Goal: Task Accomplishment & Management: Complete application form

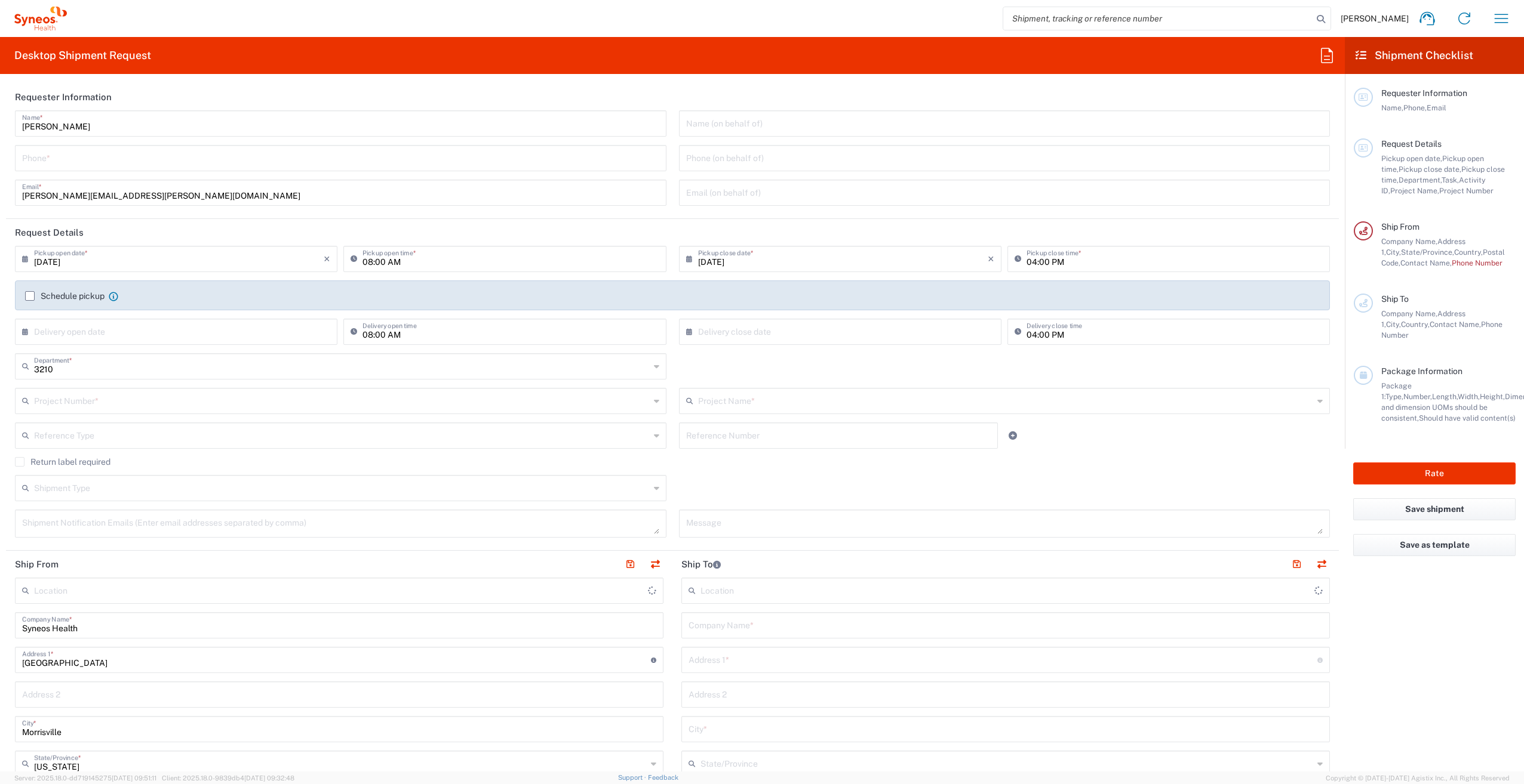
type input "Syneos Health, LLC-[GEOGRAPHIC_DATA] [GEOGRAPHIC_DATA] [GEOGRAPHIC_DATA]"
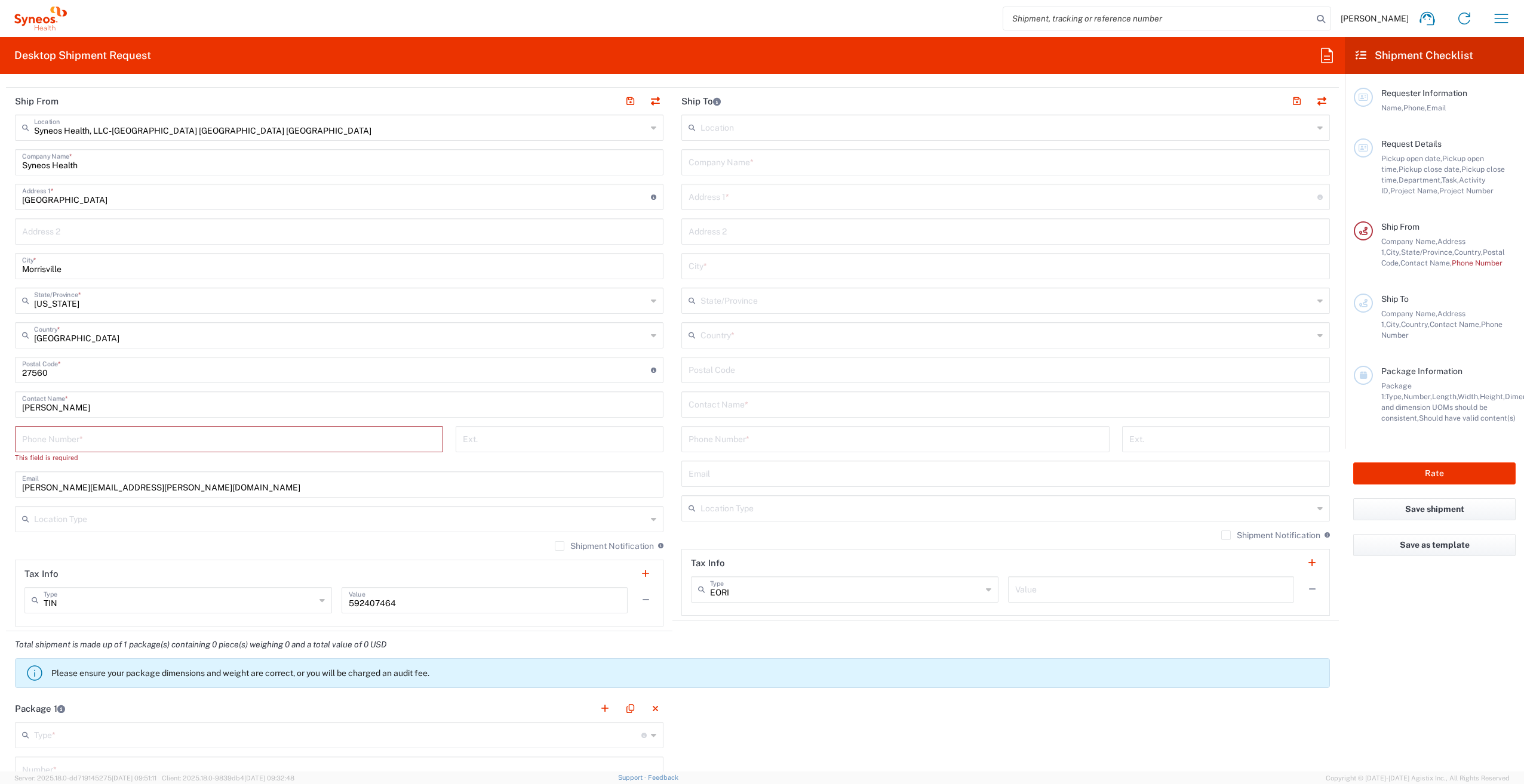
scroll to position [477, 0]
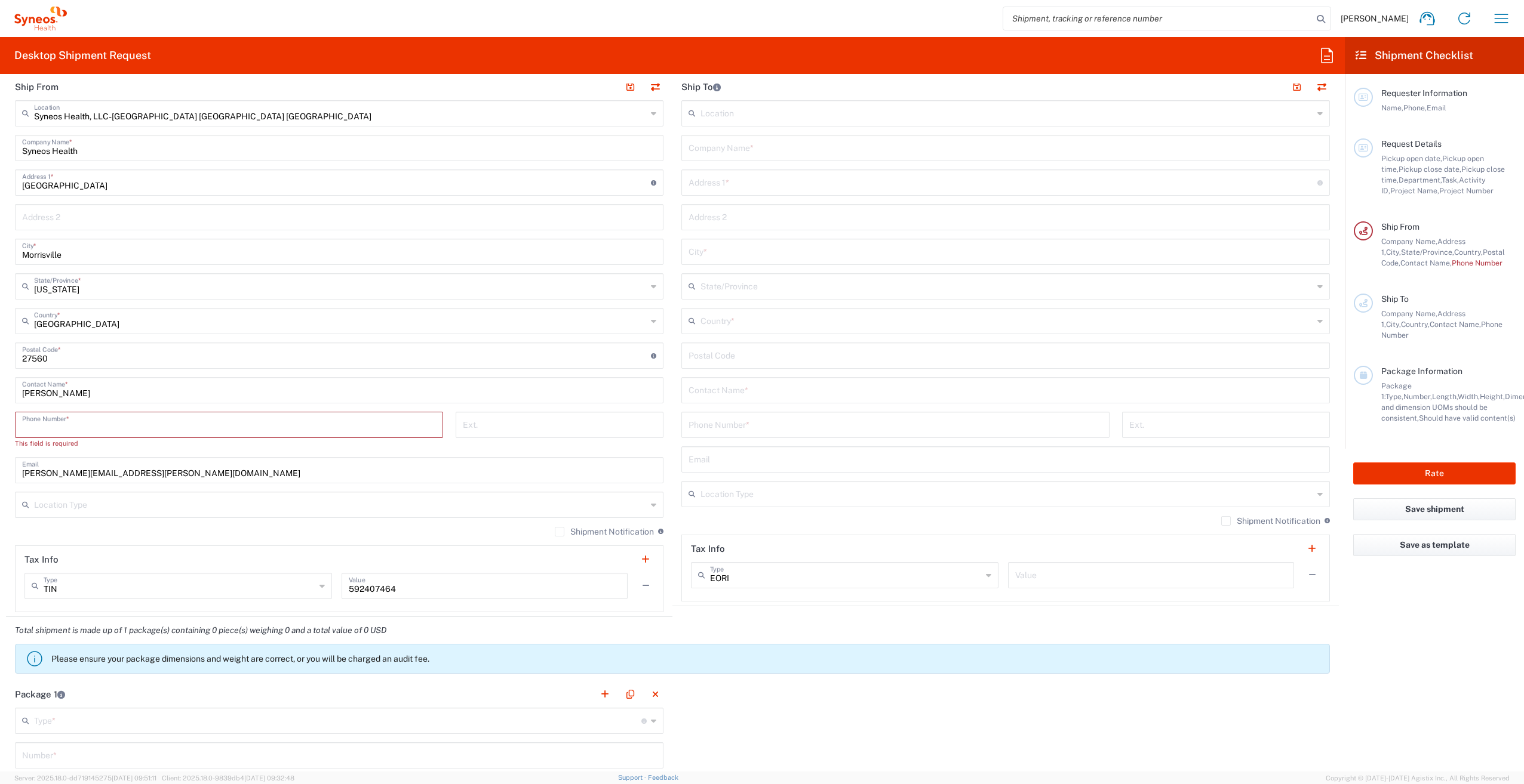
click at [277, 419] on input "tel" at bounding box center [229, 424] width 414 height 20
type input "4705868029"
type input "[PERSON_NAME][EMAIL_ADDRESS][PERSON_NAME][DOMAIN_NAME]"
type input "UNIT 6401"
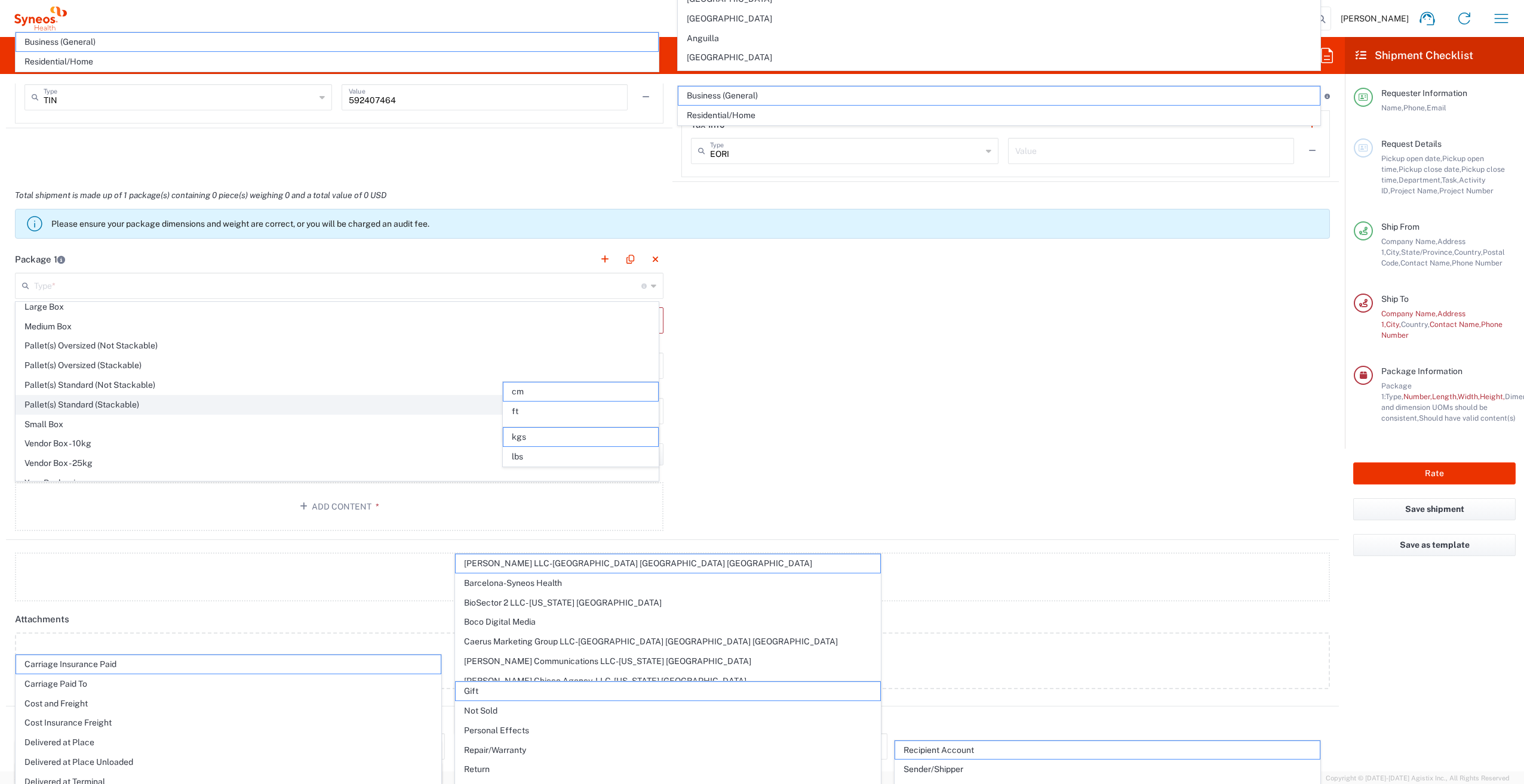
scroll to position [36, 0]
click at [167, 465] on span "Your Packaging" at bounding box center [337, 472] width 642 height 19
type input "Your Packaging"
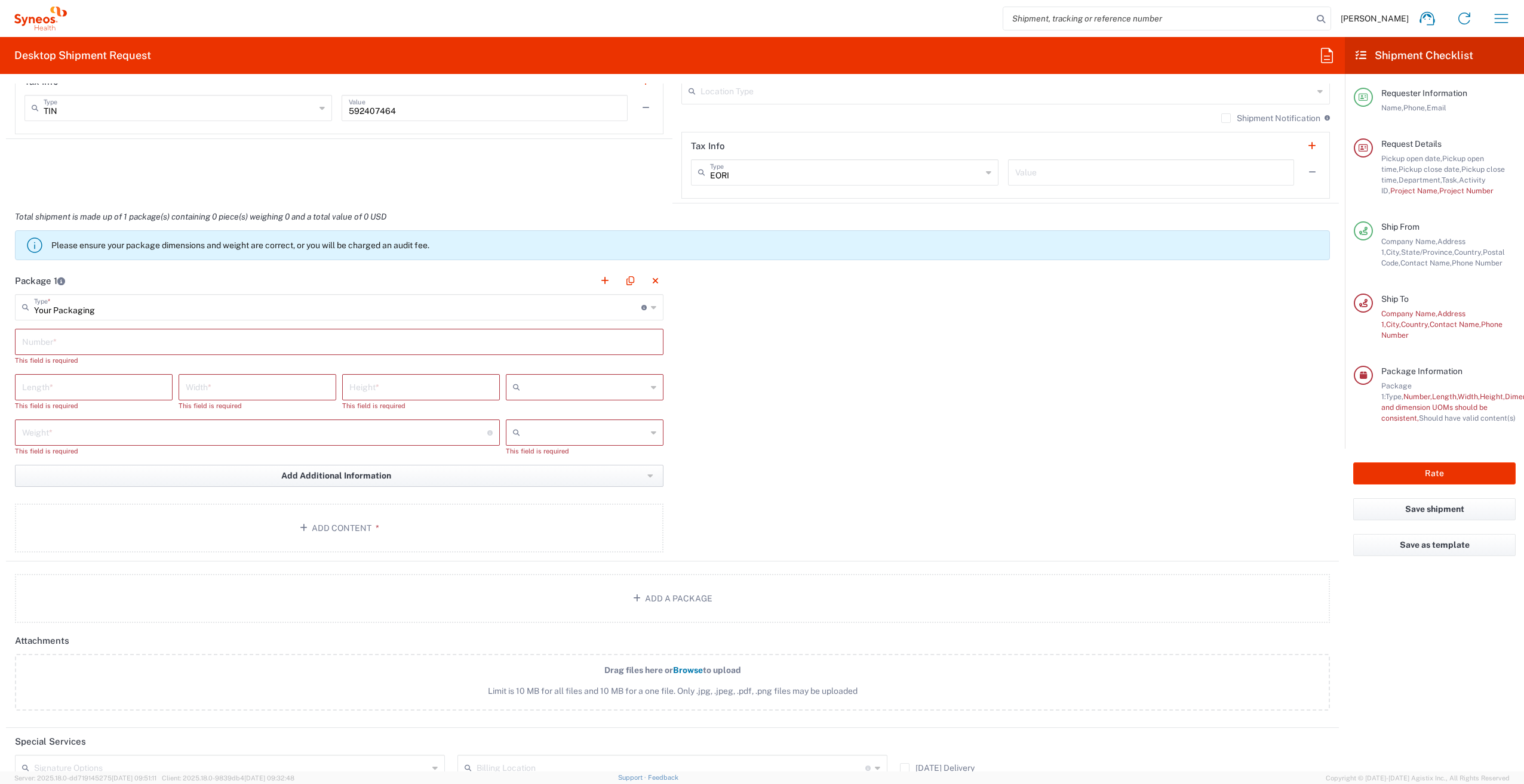
scroll to position [966, 0]
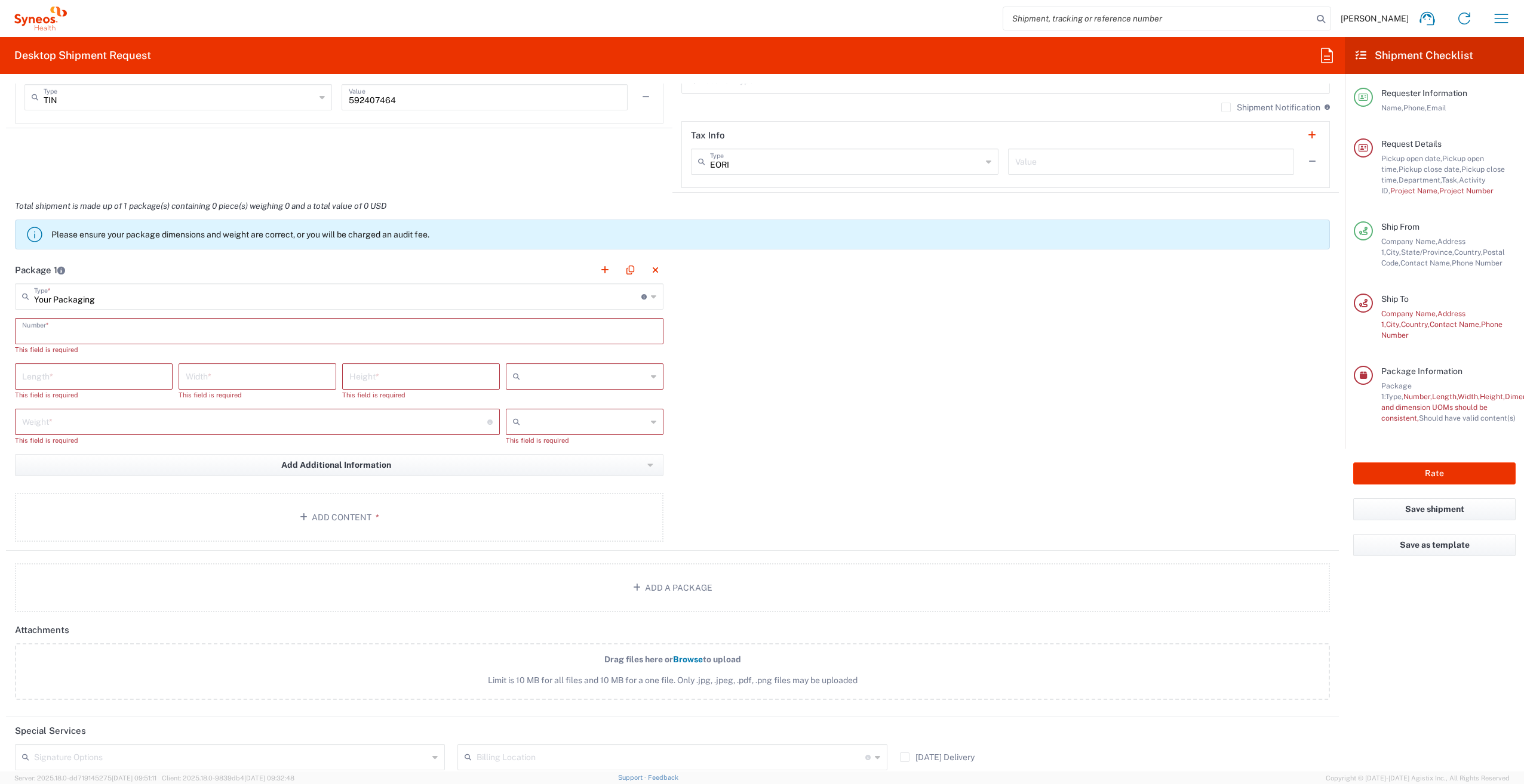
click at [75, 331] on input "text" at bounding box center [340, 330] width 635 height 20
click at [74, 331] on input "text" at bounding box center [340, 330] width 635 height 20
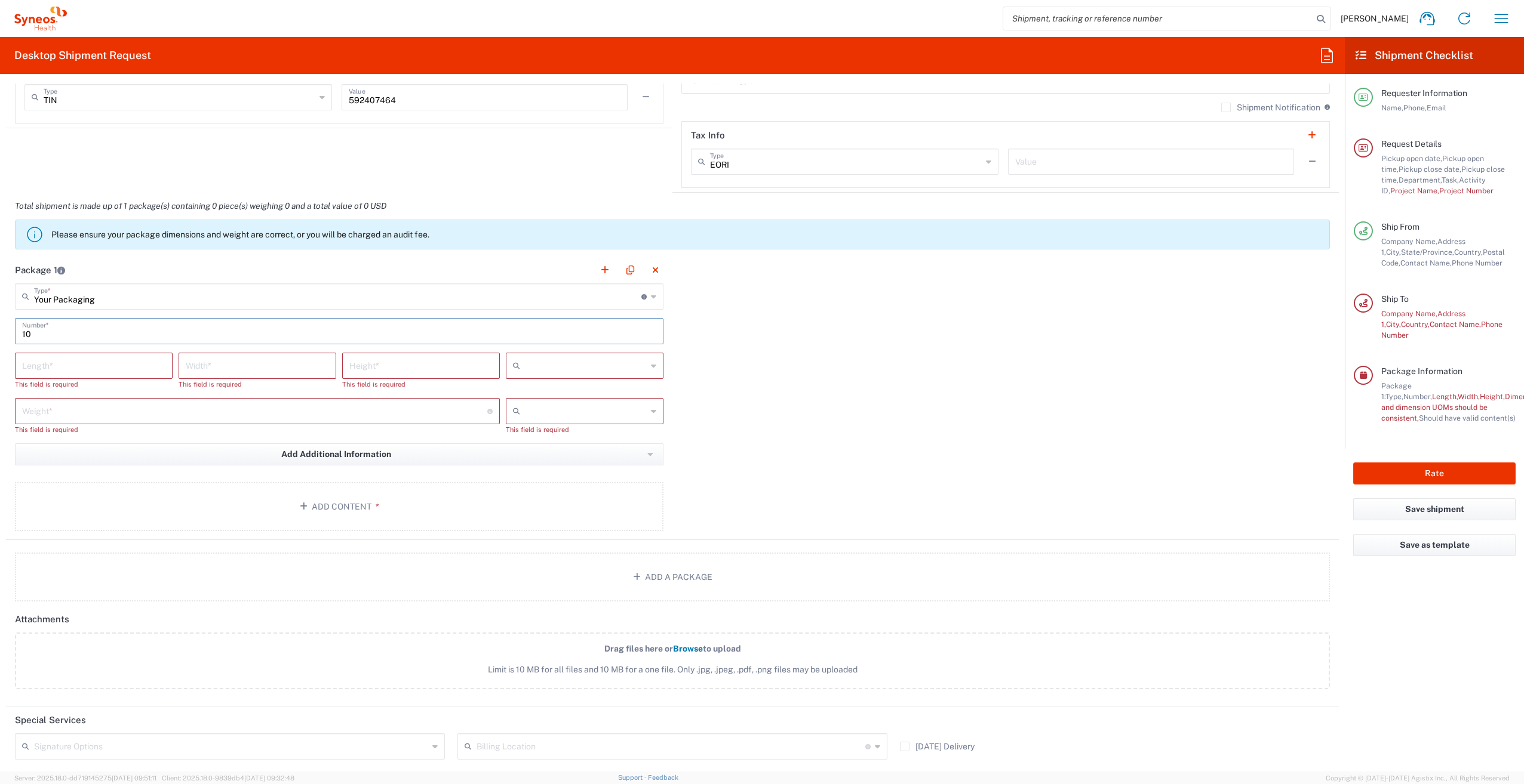
type input "1"
drag, startPoint x: 42, startPoint y: 333, endPoint x: 5, endPoint y: 333, distance: 37.0
click at [5, 333] on form "Requester Information [PERSON_NAME] Name * [PHONE_NUMBER] Phone * [PERSON_NAME]…" at bounding box center [672, 428] width 1344 height 688
type input "1"
click at [38, 364] on input "number" at bounding box center [94, 365] width 143 height 20
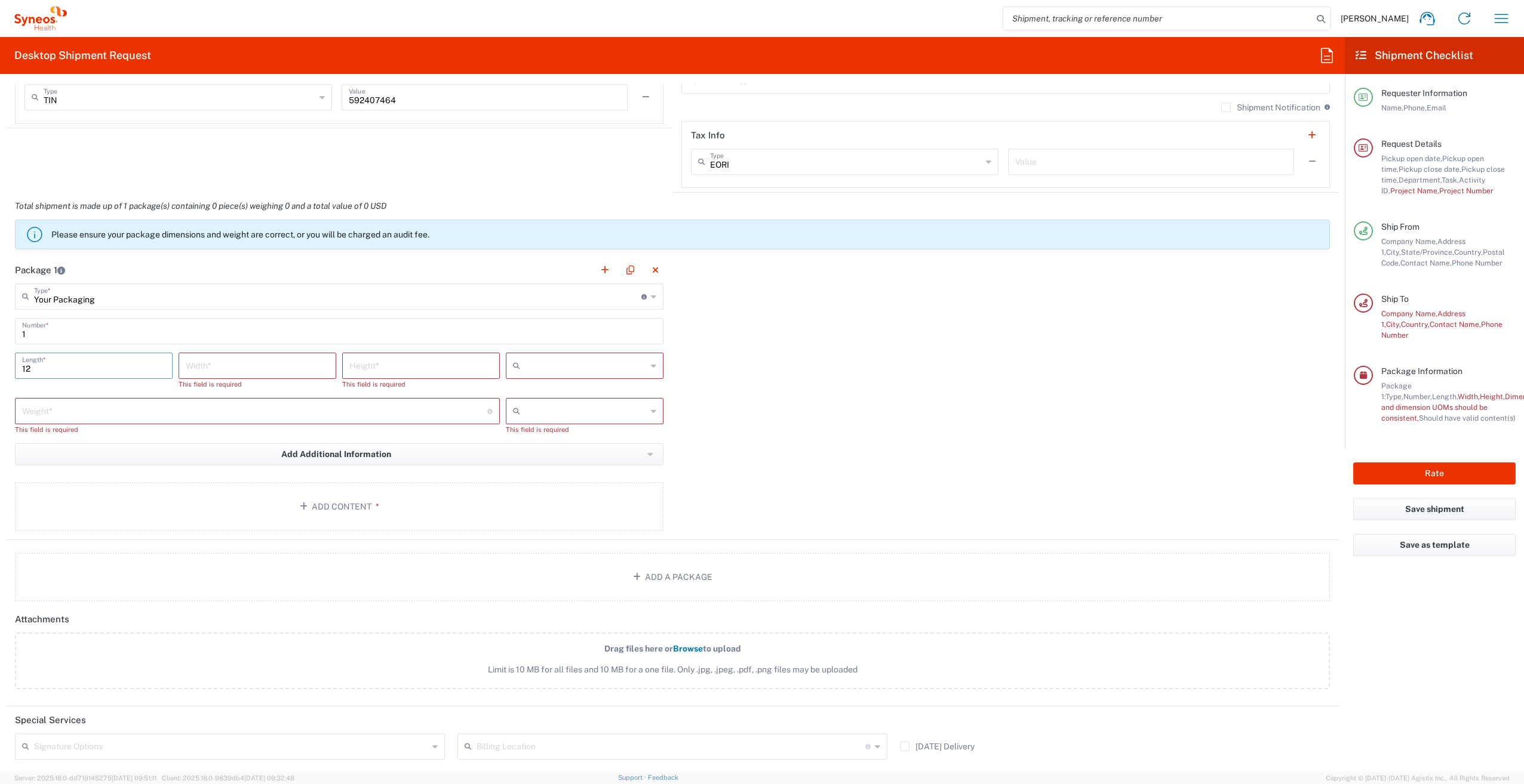
type input "12"
click at [241, 368] on input "number" at bounding box center [258, 365] width 143 height 20
type input "9"
click at [398, 365] on input "number" at bounding box center [421, 365] width 143 height 20
type input "9"
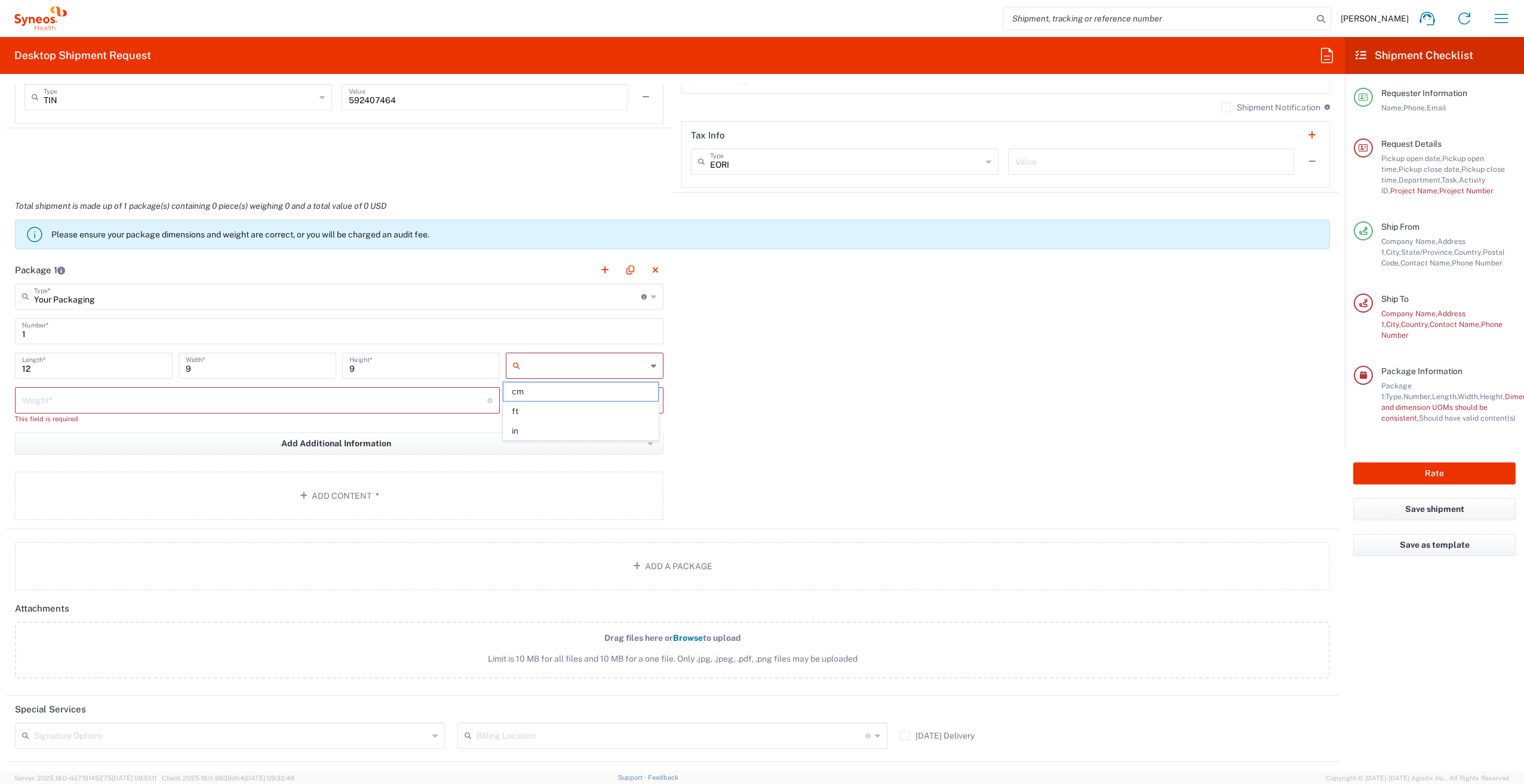
click at [544, 368] on input "text" at bounding box center [585, 365] width 122 height 20
click at [536, 432] on span "in" at bounding box center [581, 432] width 154 height 19
type input "in"
click at [355, 403] on input "number" at bounding box center [255, 399] width 465 height 20
type input "4"
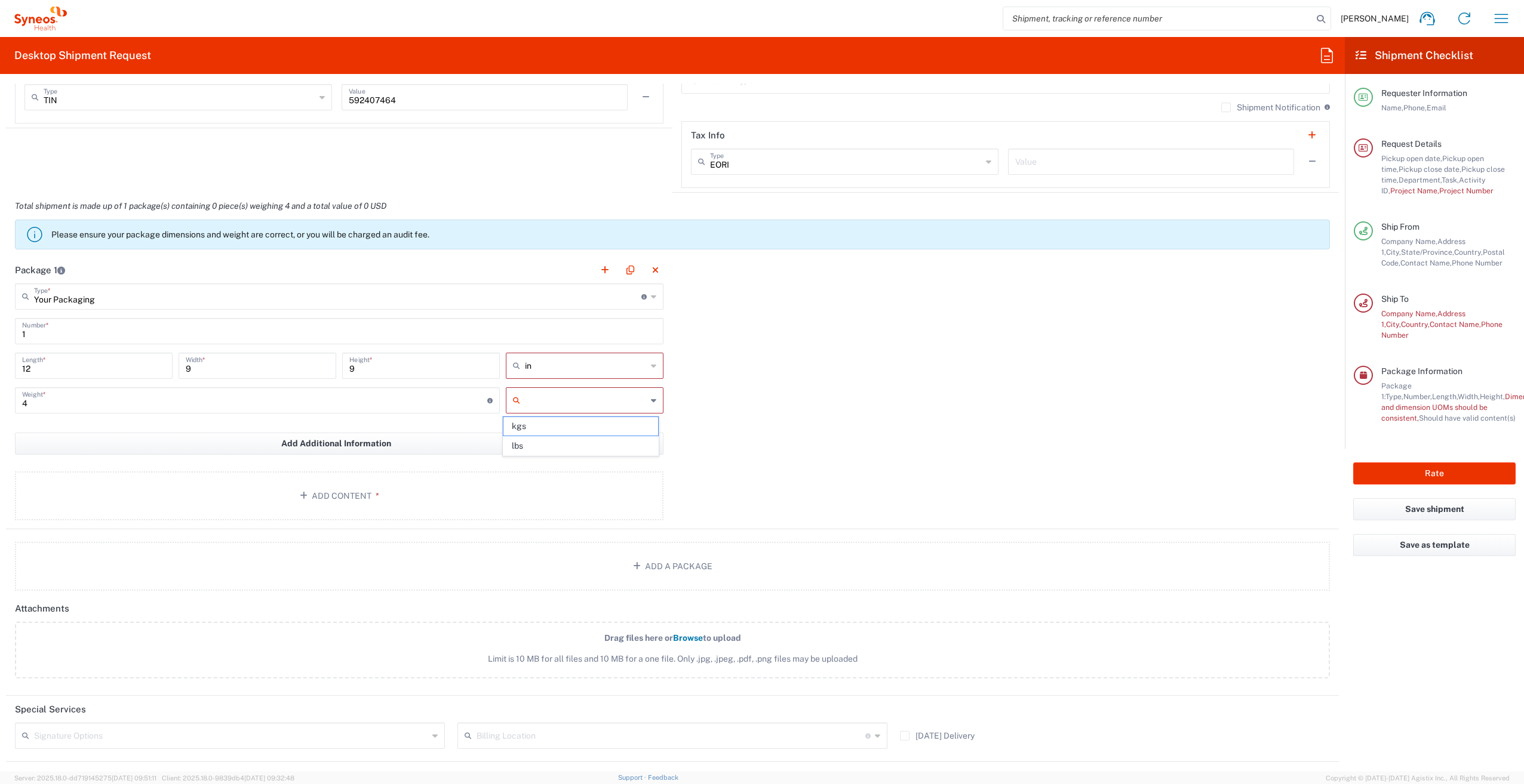
click at [545, 406] on input "text" at bounding box center [585, 400] width 122 height 20
click at [536, 445] on span "lbs" at bounding box center [581, 446] width 154 height 19
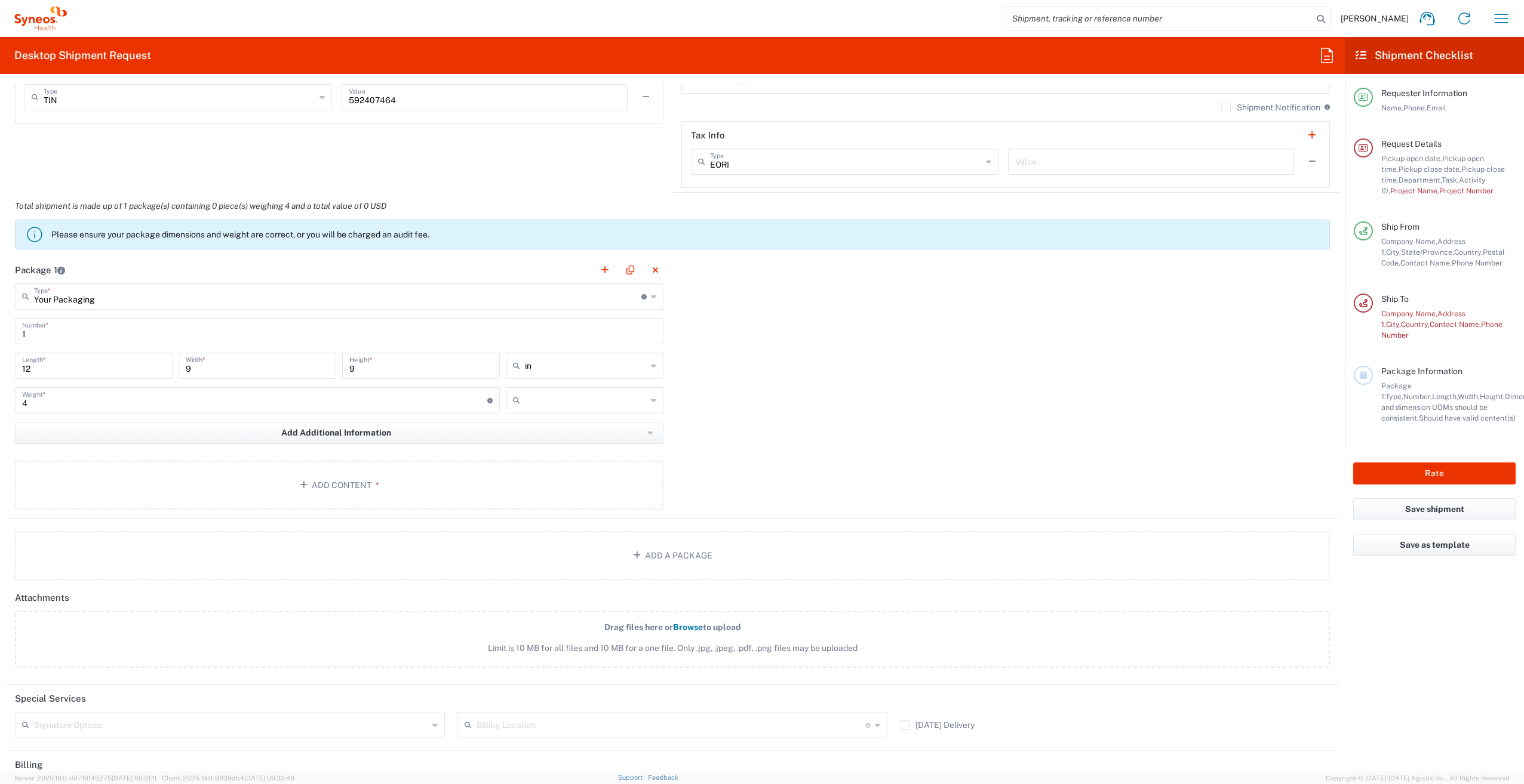
type input "lbs"
drag, startPoint x: 334, startPoint y: 482, endPoint x: 729, endPoint y: 527, distance: 397.6
click at [729, 527] on agx-package-information "Total shipment is made up of 1 package(s) containing 0 piece(s) weighing 4 and …" at bounding box center [672, 386] width 1333 height 388
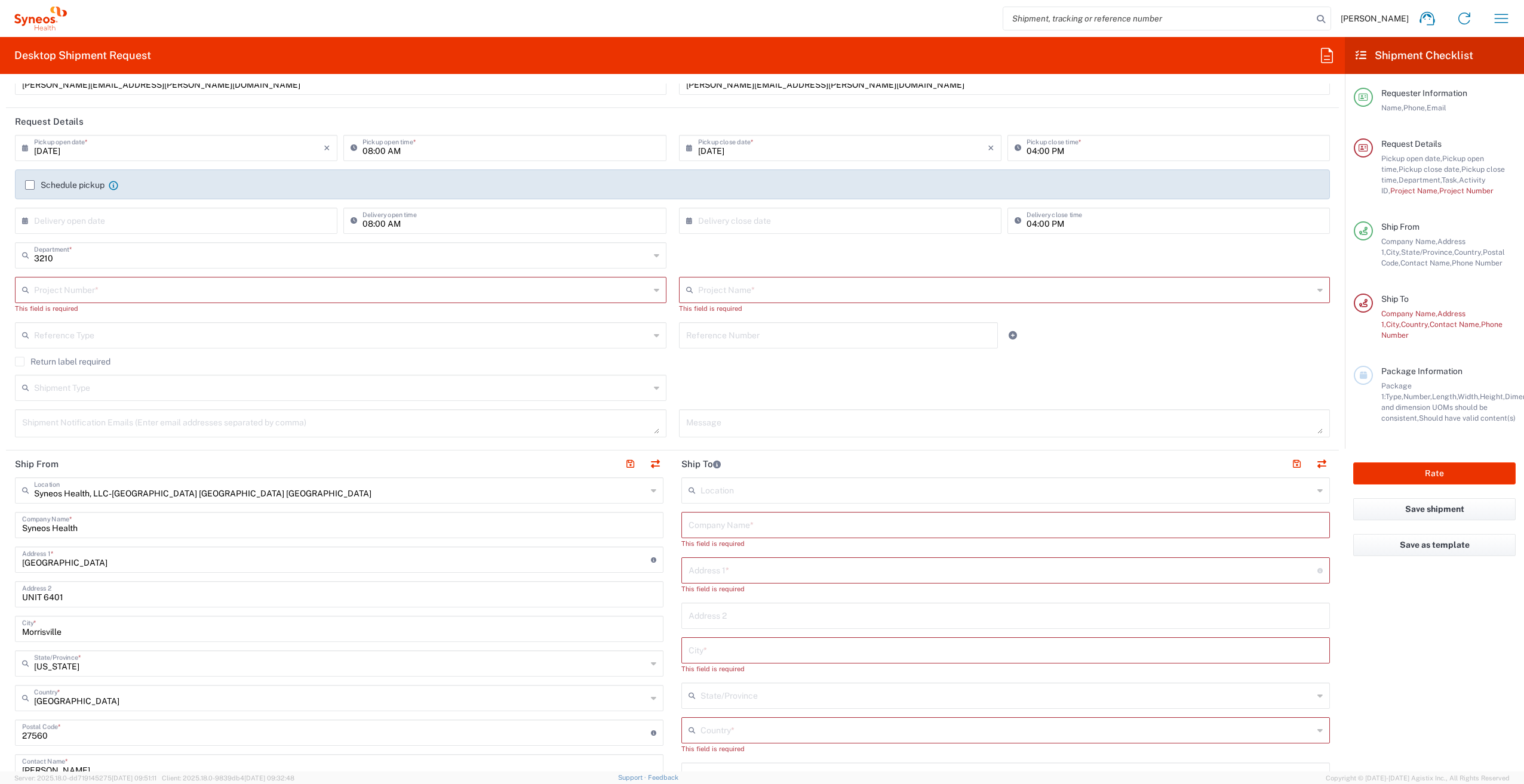
scroll to position [71, 0]
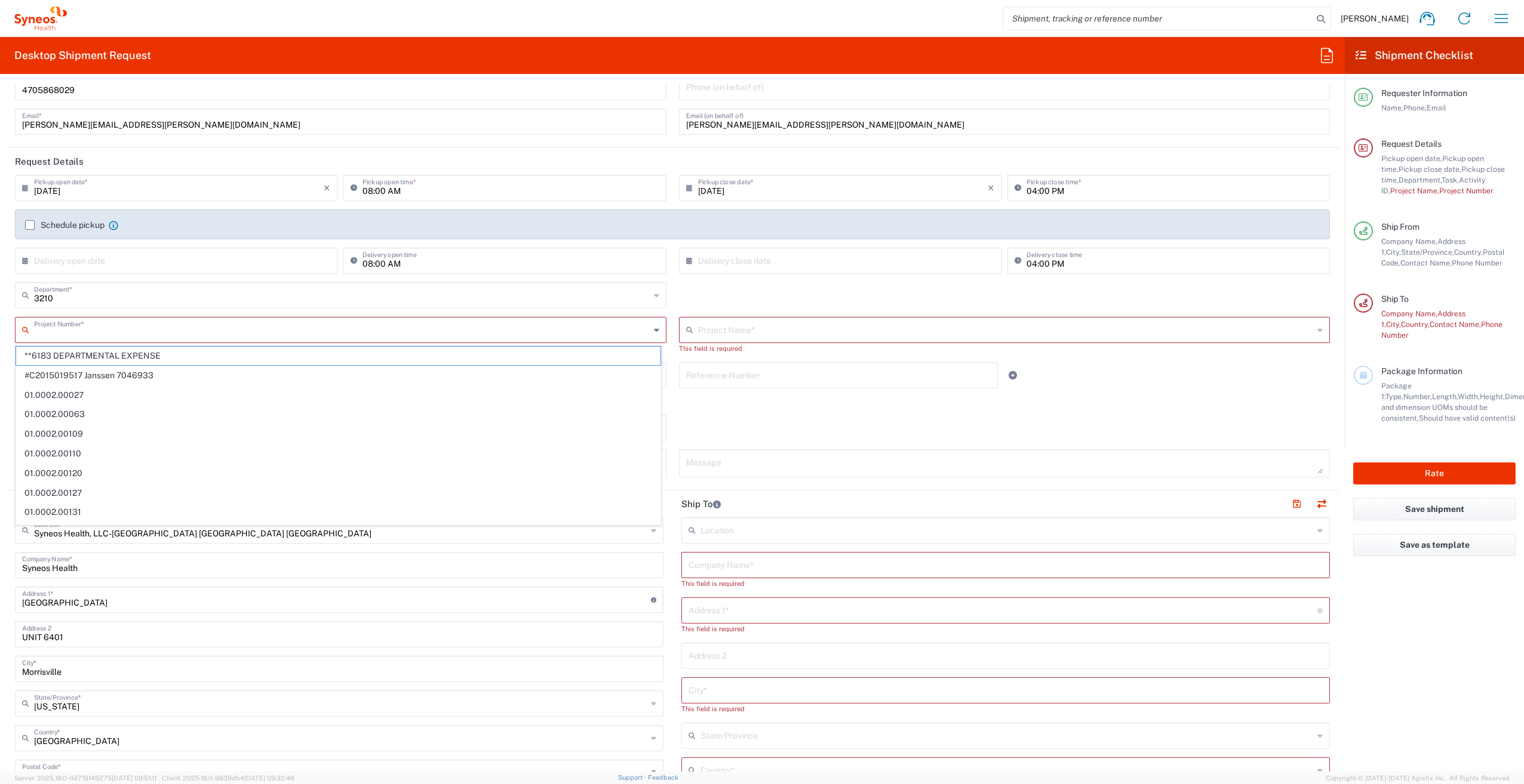
click at [100, 332] on input "text" at bounding box center [342, 329] width 616 height 20
type input "101"
click at [1504, 18] on icon "button" at bounding box center [1501, 19] width 20 height 20
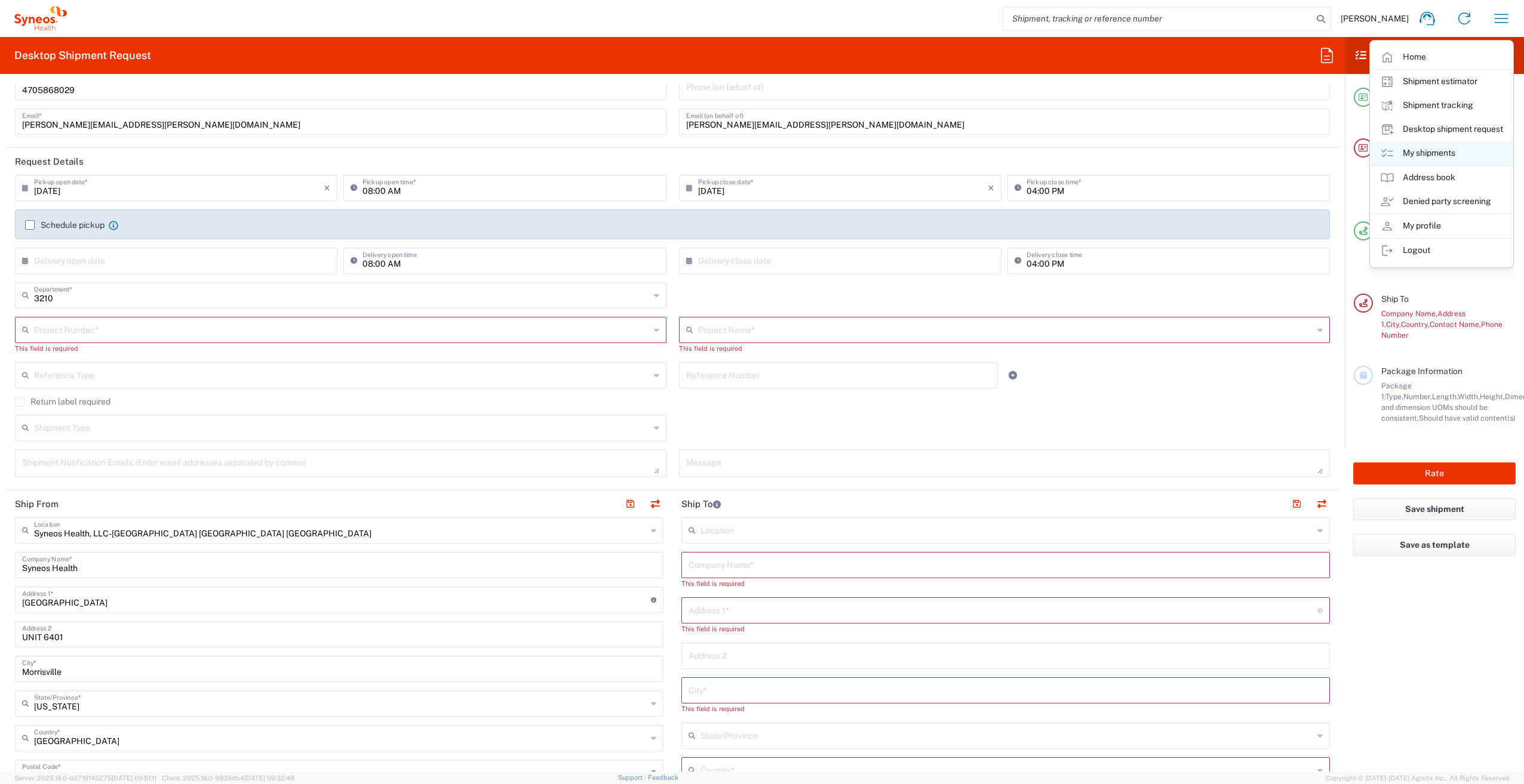
click at [1438, 159] on link "My shipments" at bounding box center [1441, 153] width 142 height 24
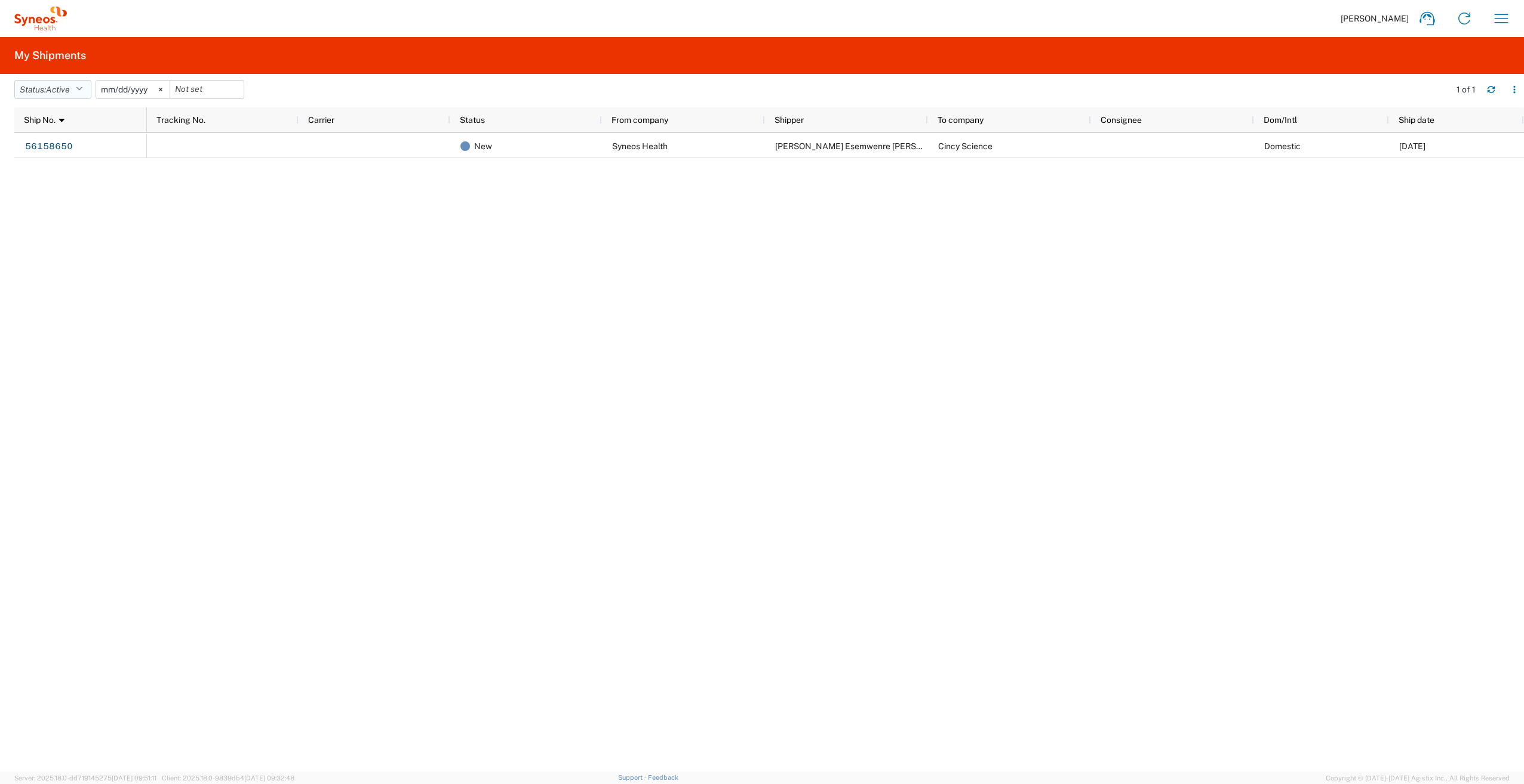
click at [78, 86] on button "Status: Active" at bounding box center [52, 89] width 77 height 20
click at [46, 153] on span "All" at bounding box center [85, 153] width 140 height 19
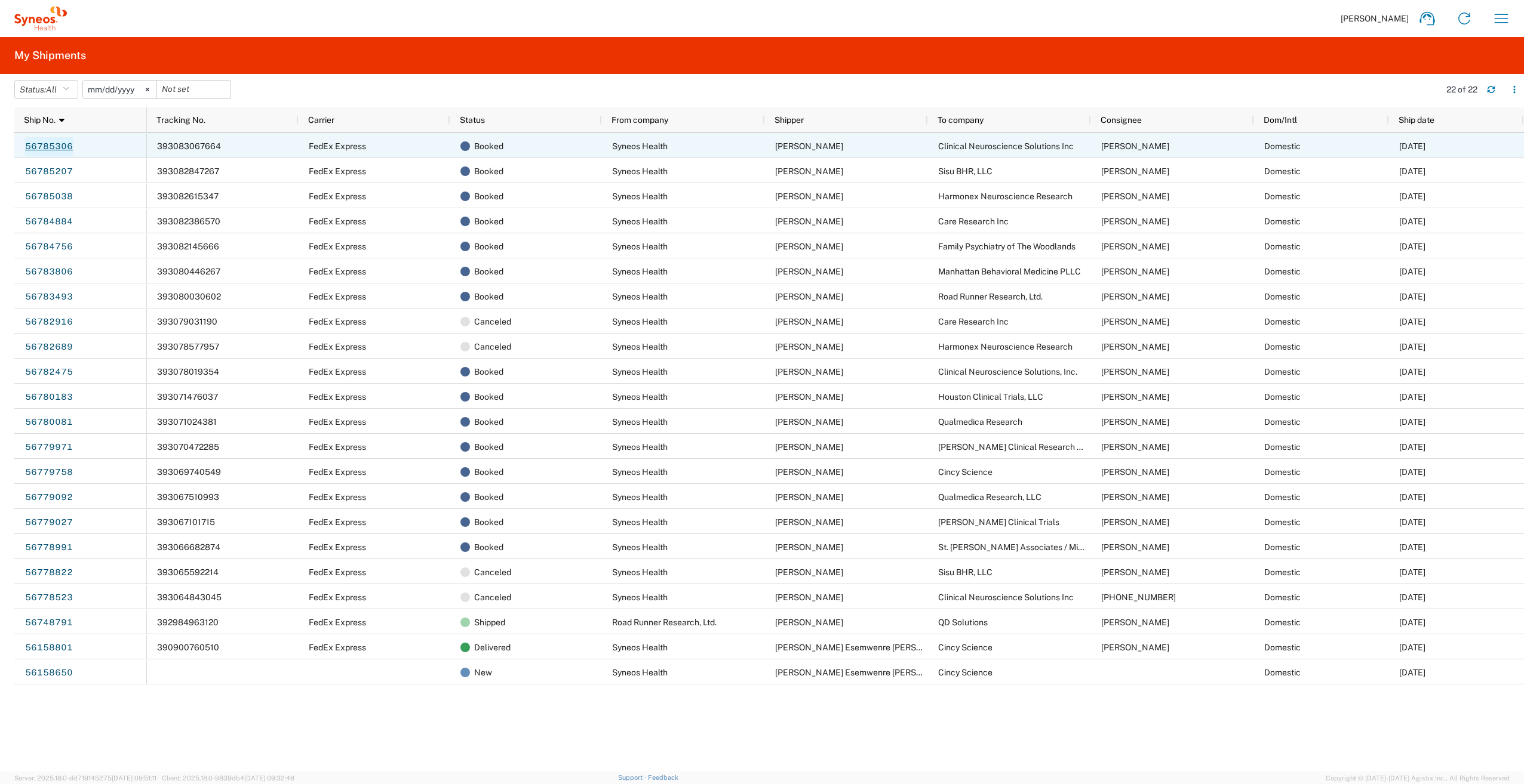
click at [46, 146] on link "56785306" at bounding box center [48, 147] width 49 height 20
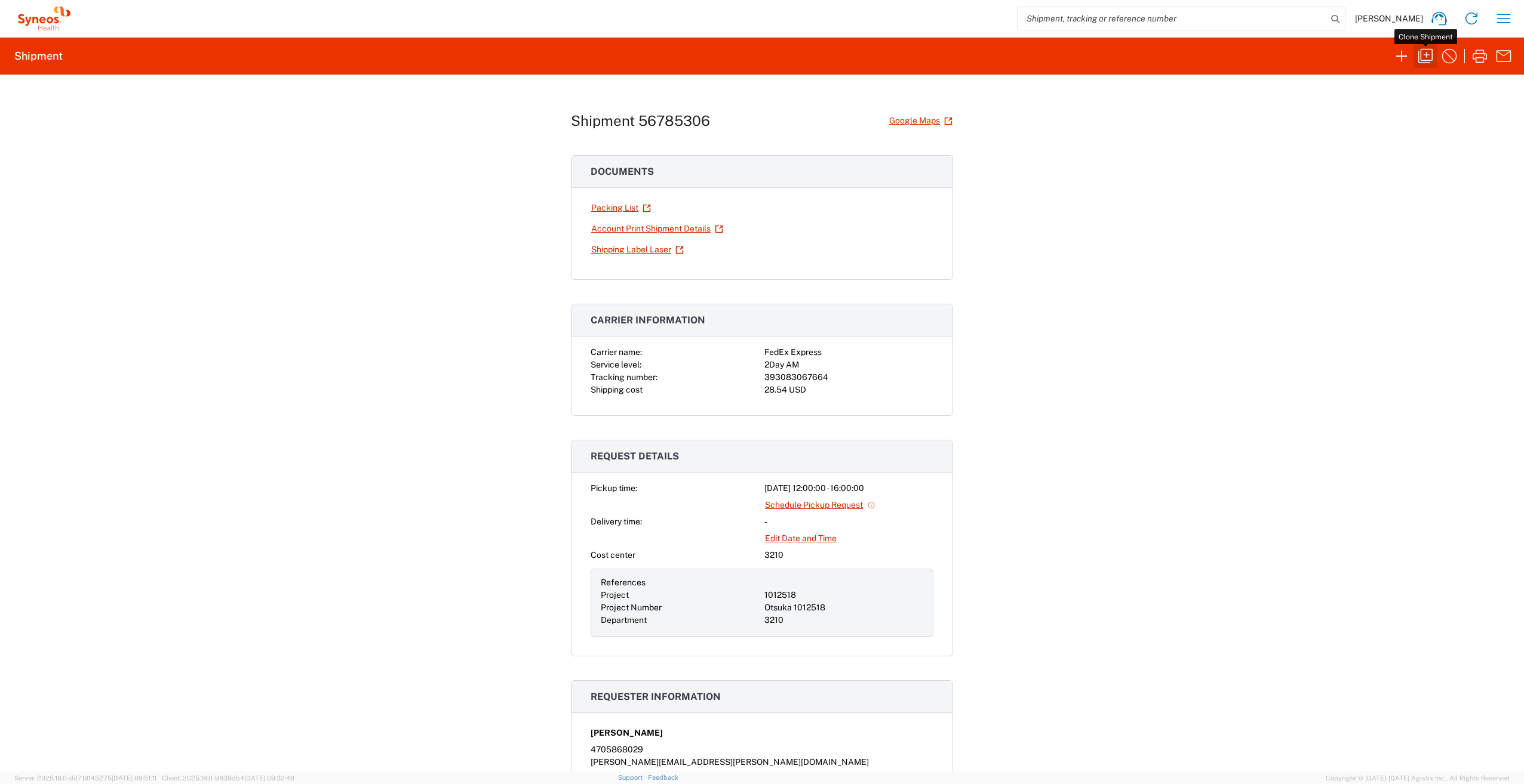
click at [1424, 54] on icon "button" at bounding box center [1425, 56] width 20 height 20
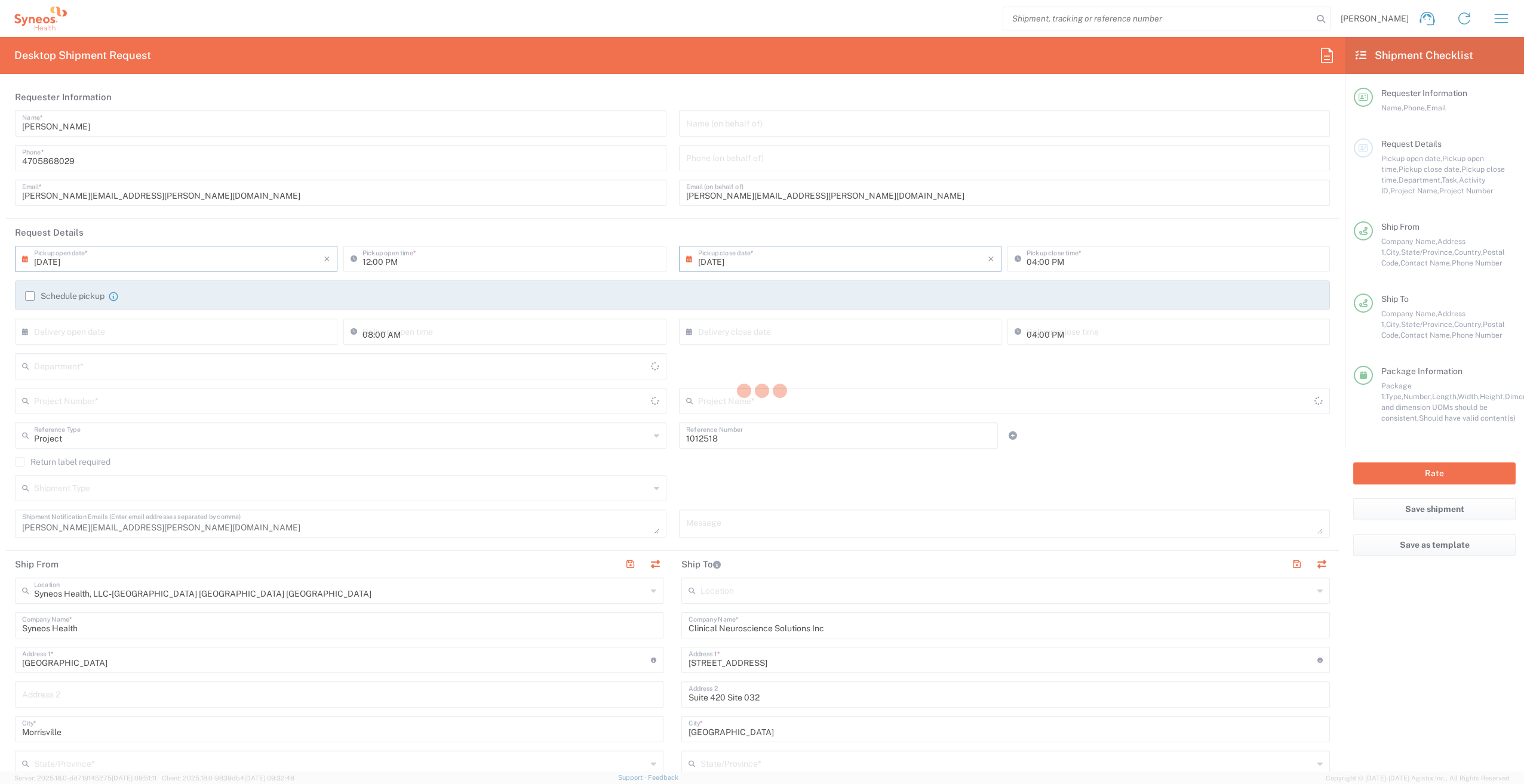
type input "[US_STATE]"
type input "Your Packaging"
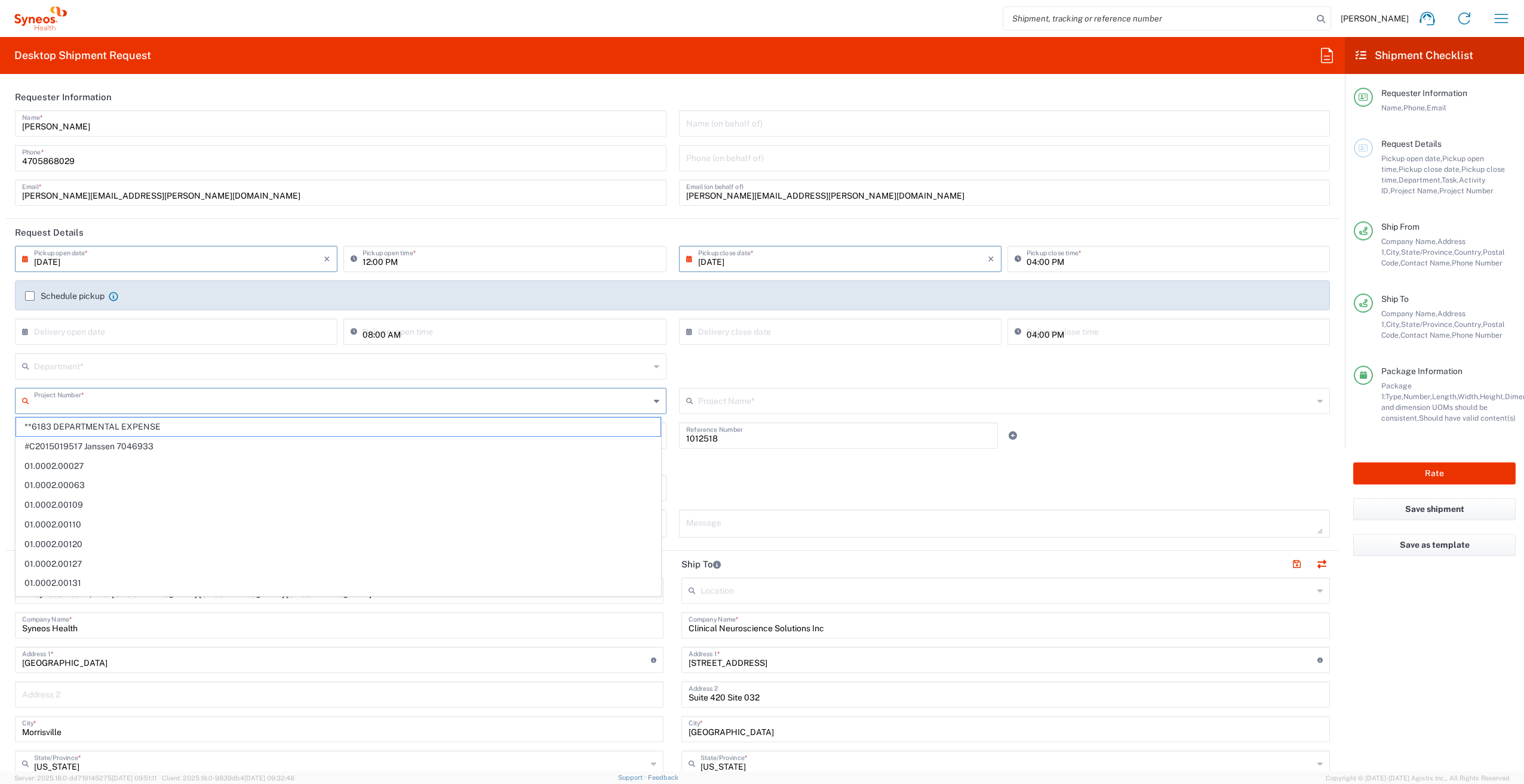
click at [129, 401] on input "text" at bounding box center [342, 400] width 616 height 20
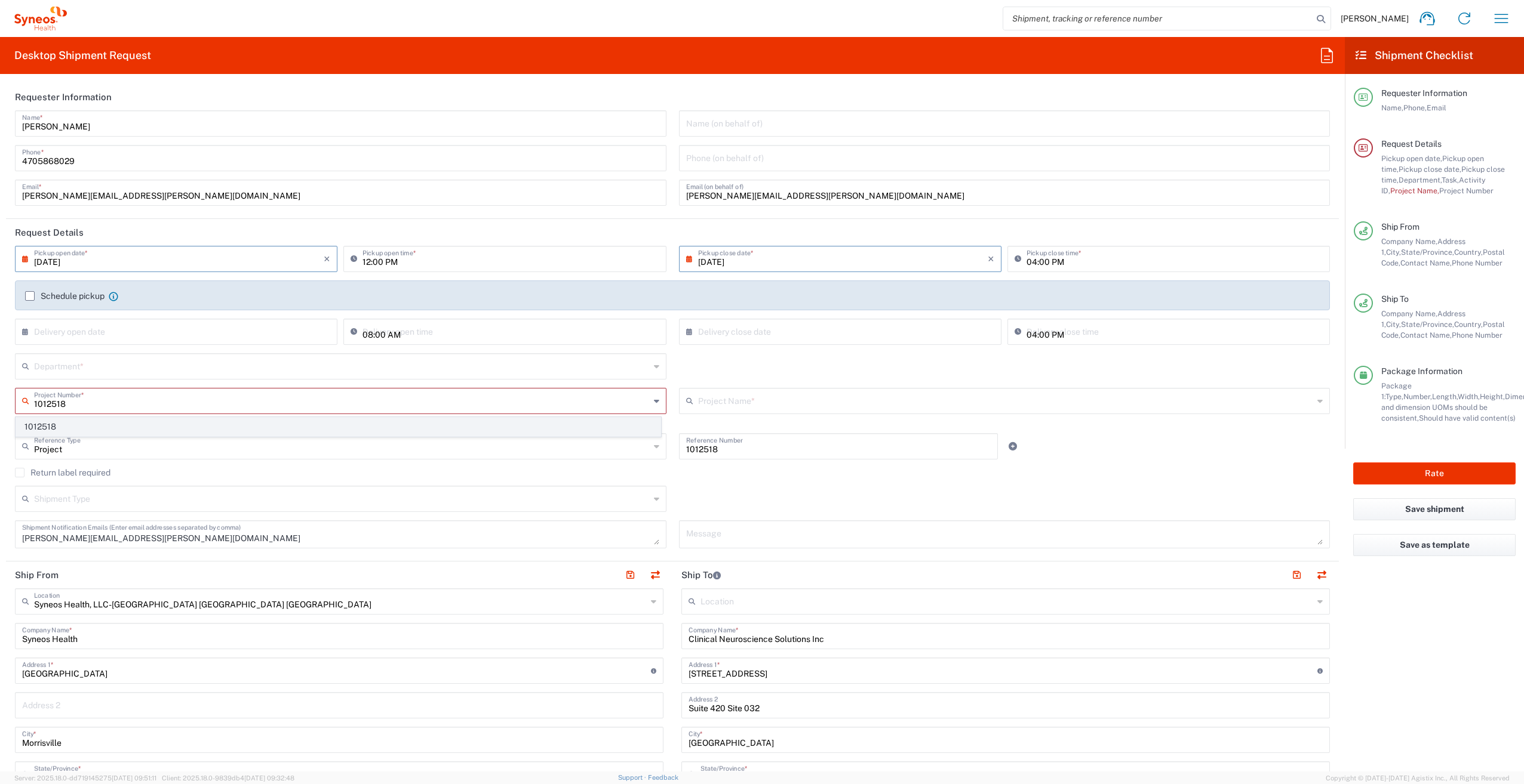
type input "1012518"
click at [111, 422] on span "1012518" at bounding box center [338, 427] width 645 height 19
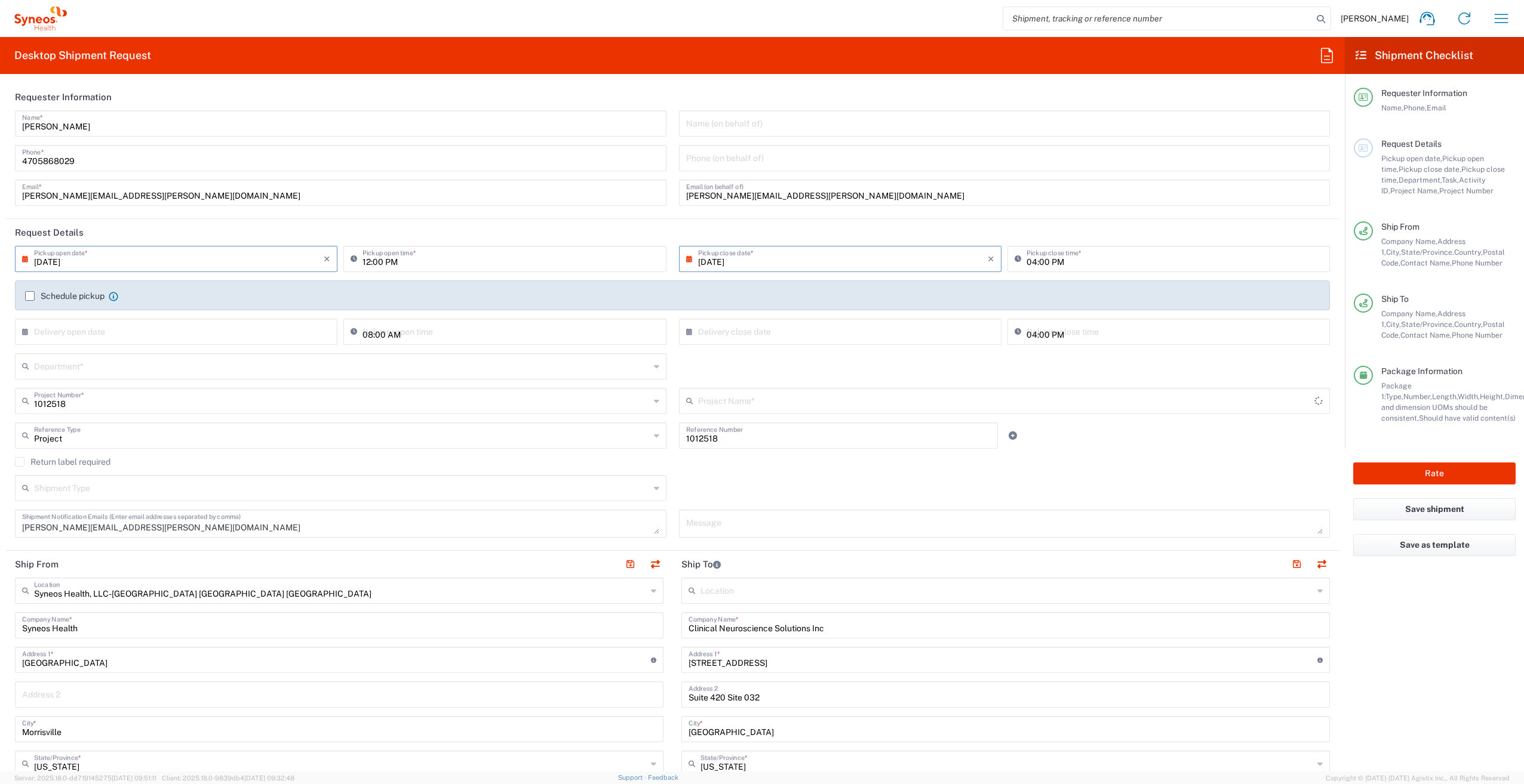
type input "Otsuka 1012518"
click at [114, 365] on input "text" at bounding box center [342, 365] width 616 height 20
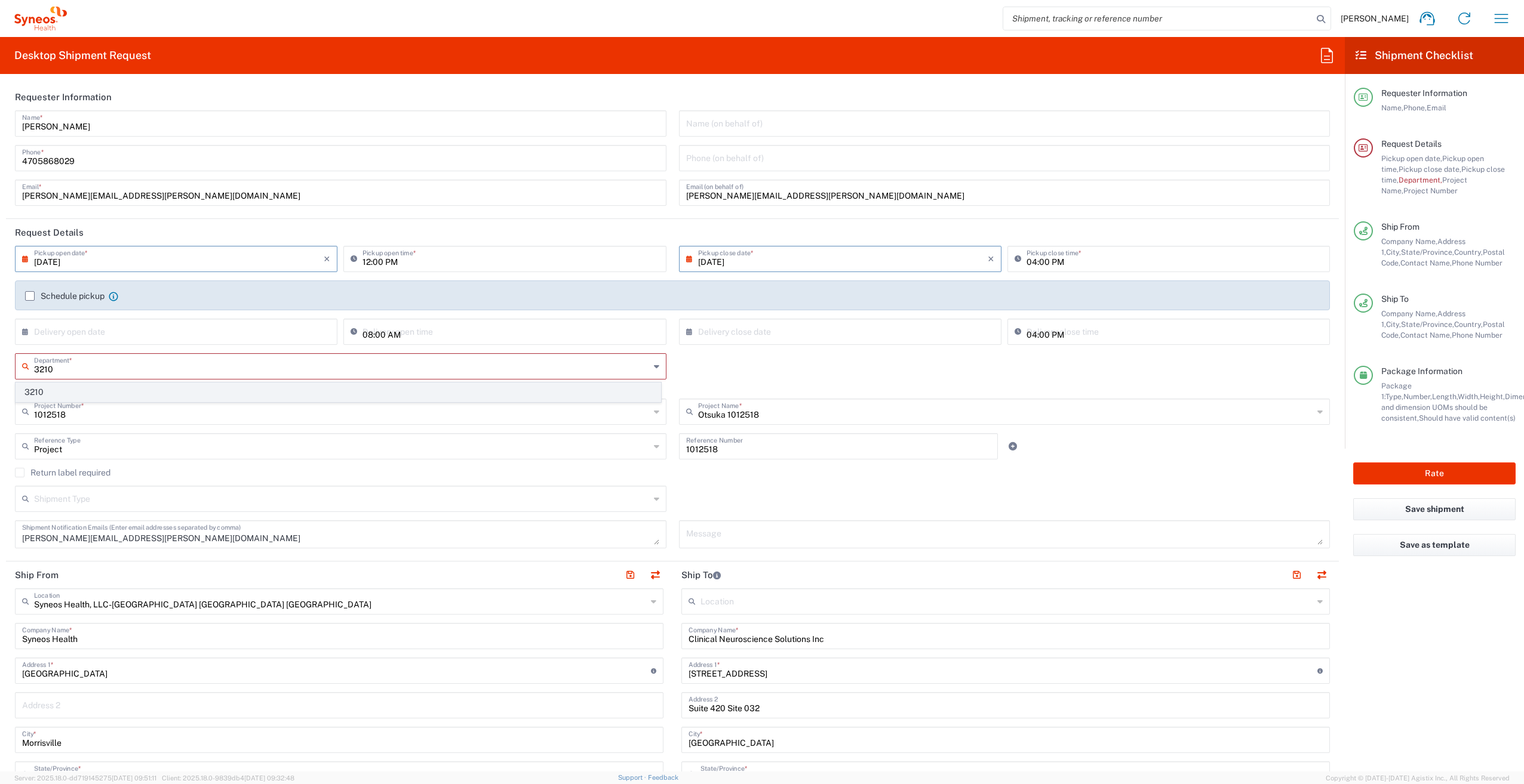
type input "3210"
click at [121, 390] on span "3210" at bounding box center [338, 392] width 645 height 19
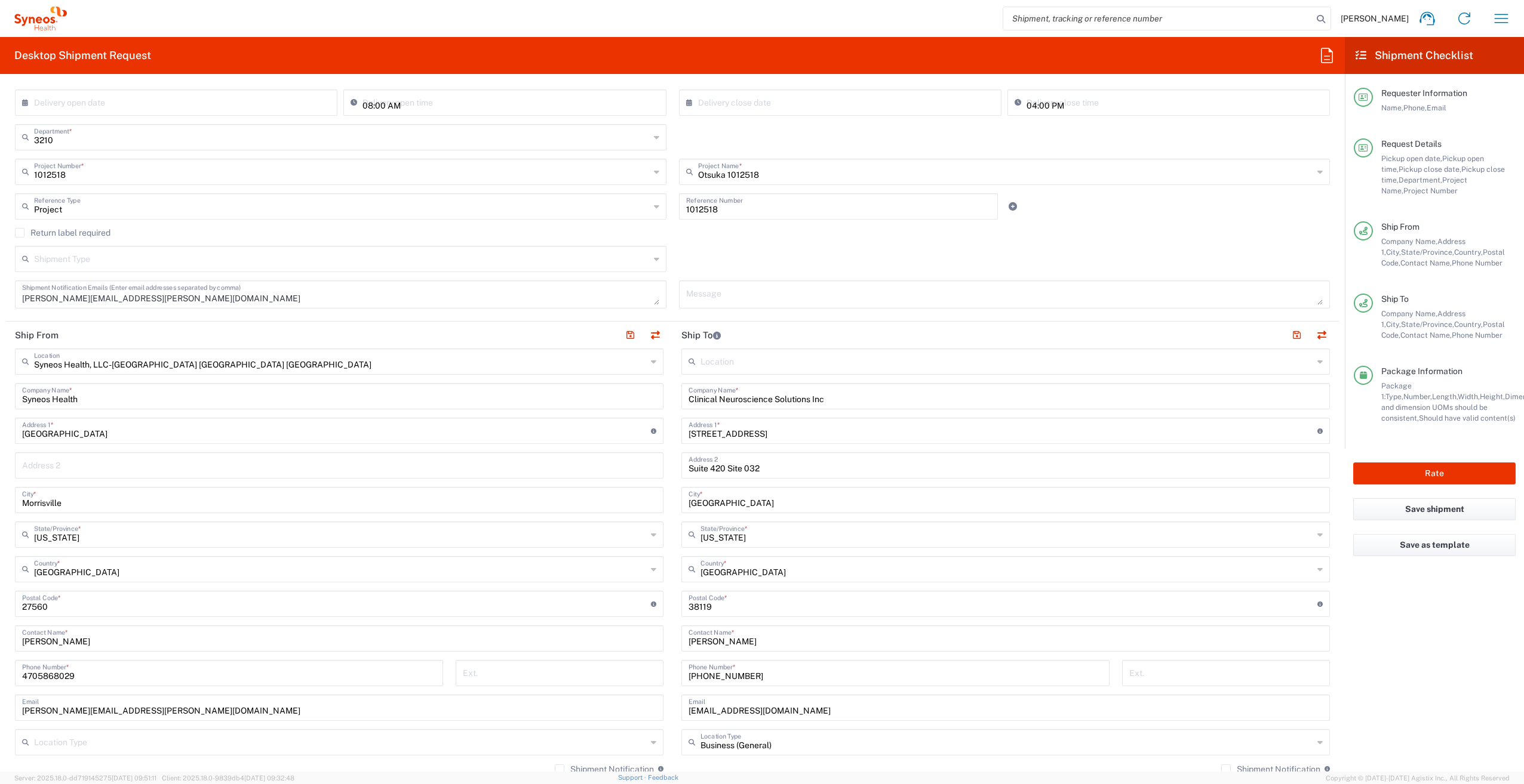
scroll to position [239, 0]
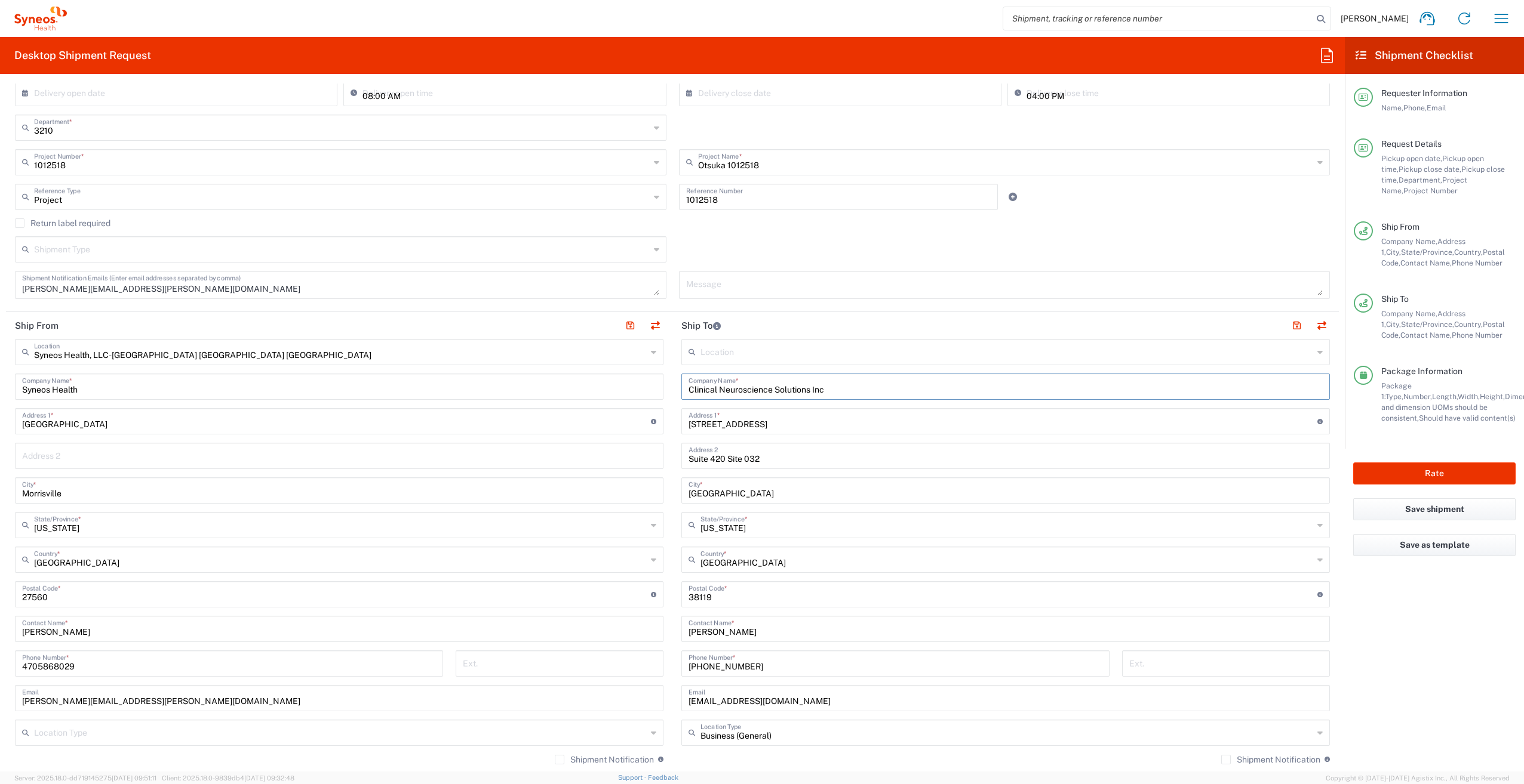
drag, startPoint x: 845, startPoint y: 389, endPoint x: 662, endPoint y: 392, distance: 183.0
click at [662, 392] on div "Ship From Syneos Health, LLC-[GEOGRAPHIC_DATA] [GEOGRAPHIC_DATA] [GEOGRAPHIC_DA…" at bounding box center [672, 578] width 1333 height 533
drag, startPoint x: 727, startPoint y: 388, endPoint x: 858, endPoint y: 384, distance: 131.1
click at [858, 384] on input "[PERSON_NAME] Vanditelli [PERSON_NAME]" at bounding box center [1006, 386] width 635 height 20
type input "[PERSON_NAME] Vanditelli [PERSON_NAME]"
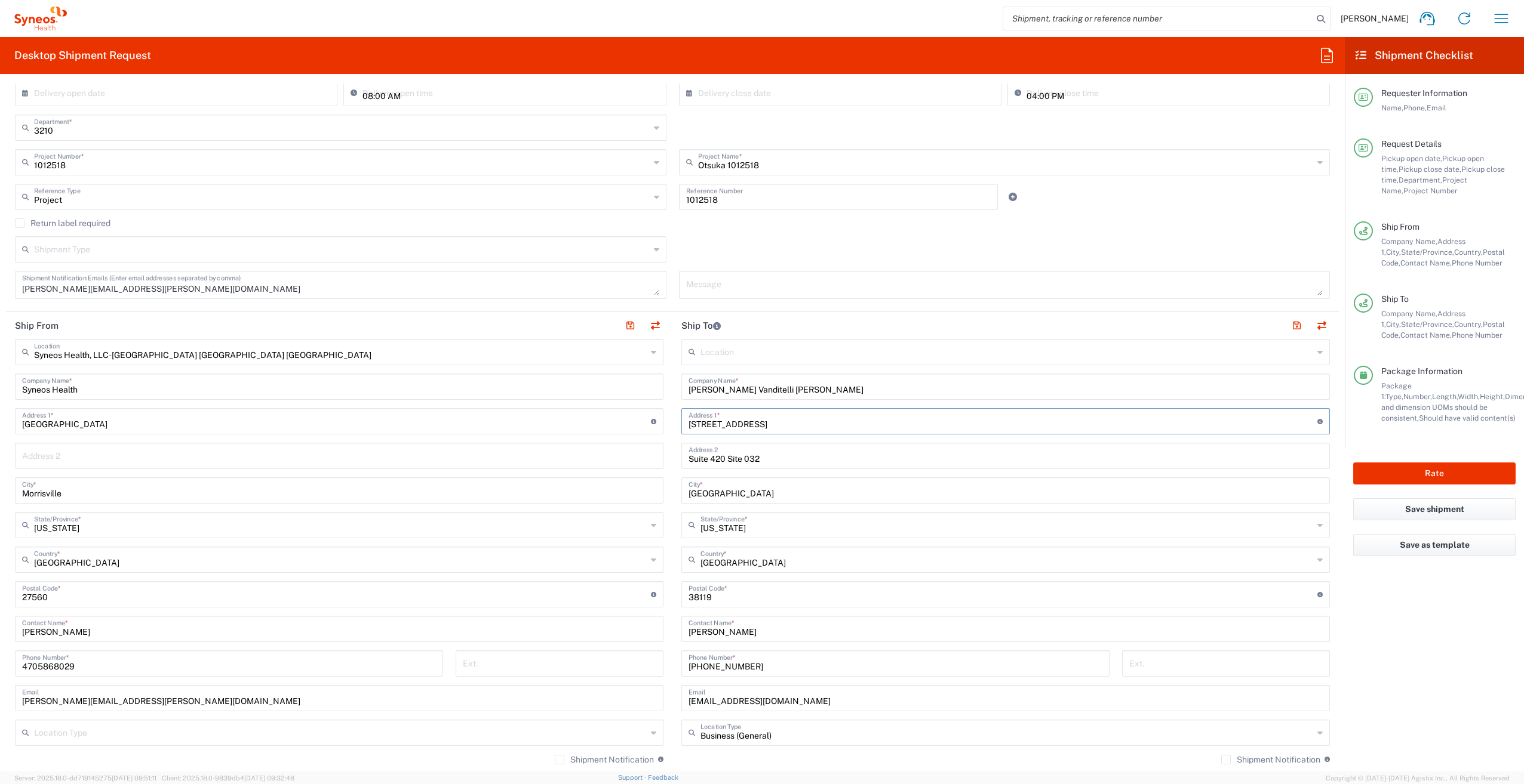
drag, startPoint x: 773, startPoint y: 422, endPoint x: 647, endPoint y: 418, distance: 126.1
click at [647, 418] on div "Ship From Syneos Health, LLC-[GEOGRAPHIC_DATA] [GEOGRAPHIC_DATA] [GEOGRAPHIC_DA…" at bounding box center [672, 578] width 1333 height 533
type input "2004 [PERSON_NAME] CRT Yadkinville"
click at [736, 491] on input "[GEOGRAPHIC_DATA]" at bounding box center [1006, 489] width 635 height 20
drag, startPoint x: 738, startPoint y: 493, endPoint x: 615, endPoint y: 492, distance: 123.0
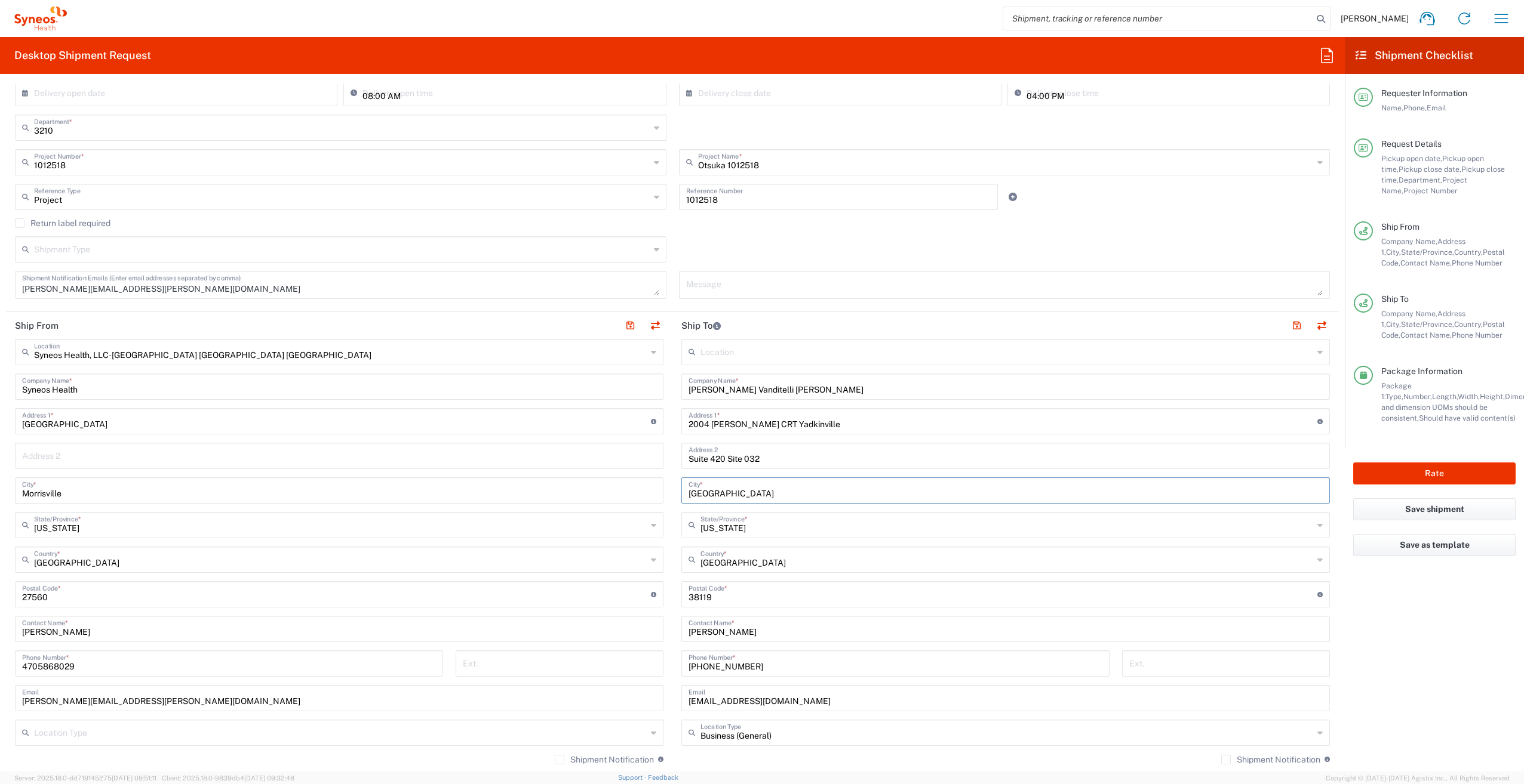
click at [615, 492] on div "Ship From Syneos Health, LLC-[GEOGRAPHIC_DATA] [GEOGRAPHIC_DATA] [GEOGRAPHIC_DA…" at bounding box center [672, 578] width 1333 height 533
type input "n"
type input "[US_STATE]"
click at [787, 525] on input "text" at bounding box center [1007, 525] width 613 height 20
click at [698, 551] on span "[US_STATE]" at bounding box center [999, 551] width 642 height 19
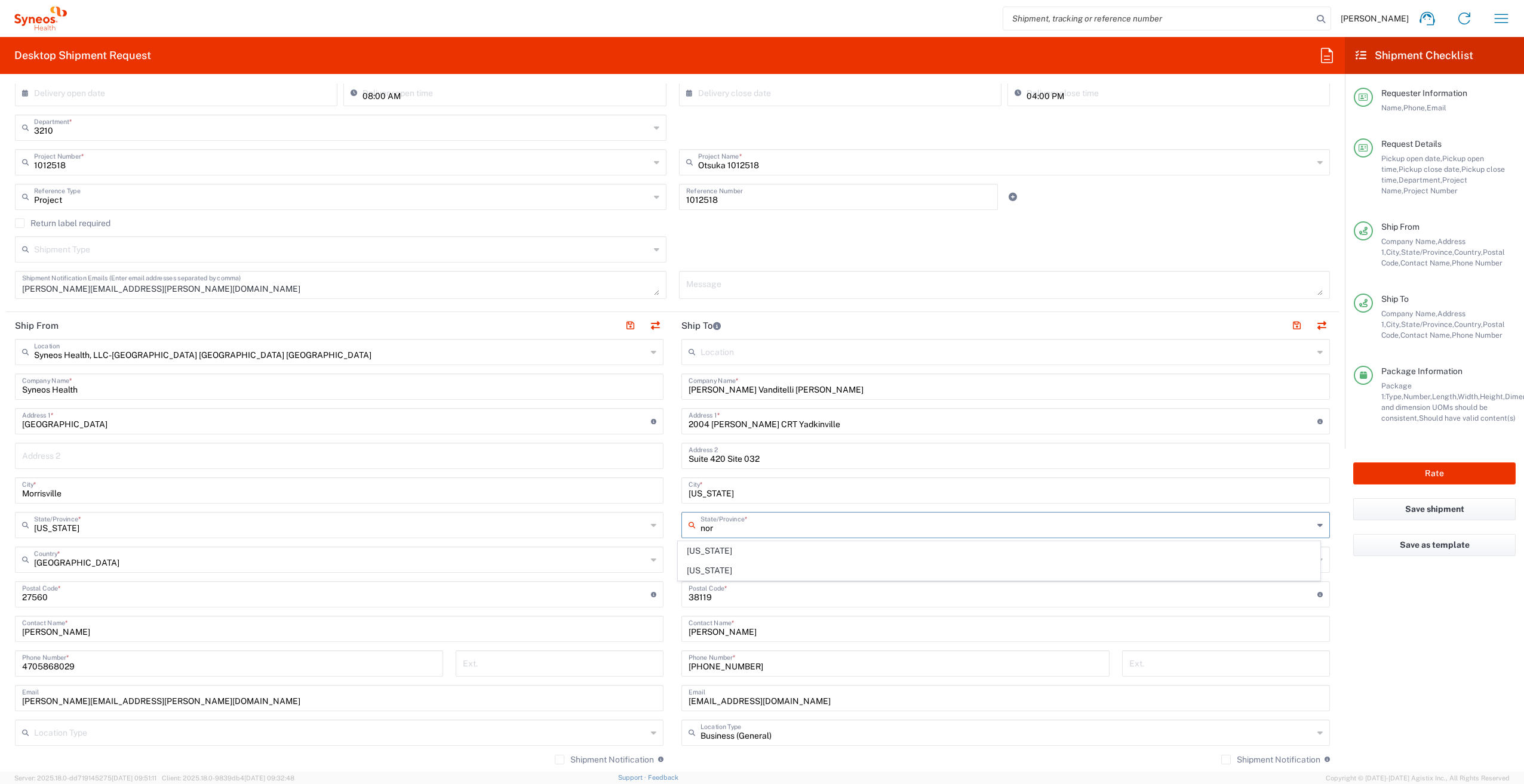
type input "[US_STATE]"
drag, startPoint x: 755, startPoint y: 493, endPoint x: 643, endPoint y: 491, distance: 112.0
click at [643, 491] on div "Ship From Syneos Health, LLC-[GEOGRAPHIC_DATA] [GEOGRAPHIC_DATA] [GEOGRAPHIC_DA…" at bounding box center [672, 578] width 1333 height 533
type input "Yaskinville"
drag, startPoint x: 764, startPoint y: 596, endPoint x: 638, endPoint y: 594, distance: 126.0
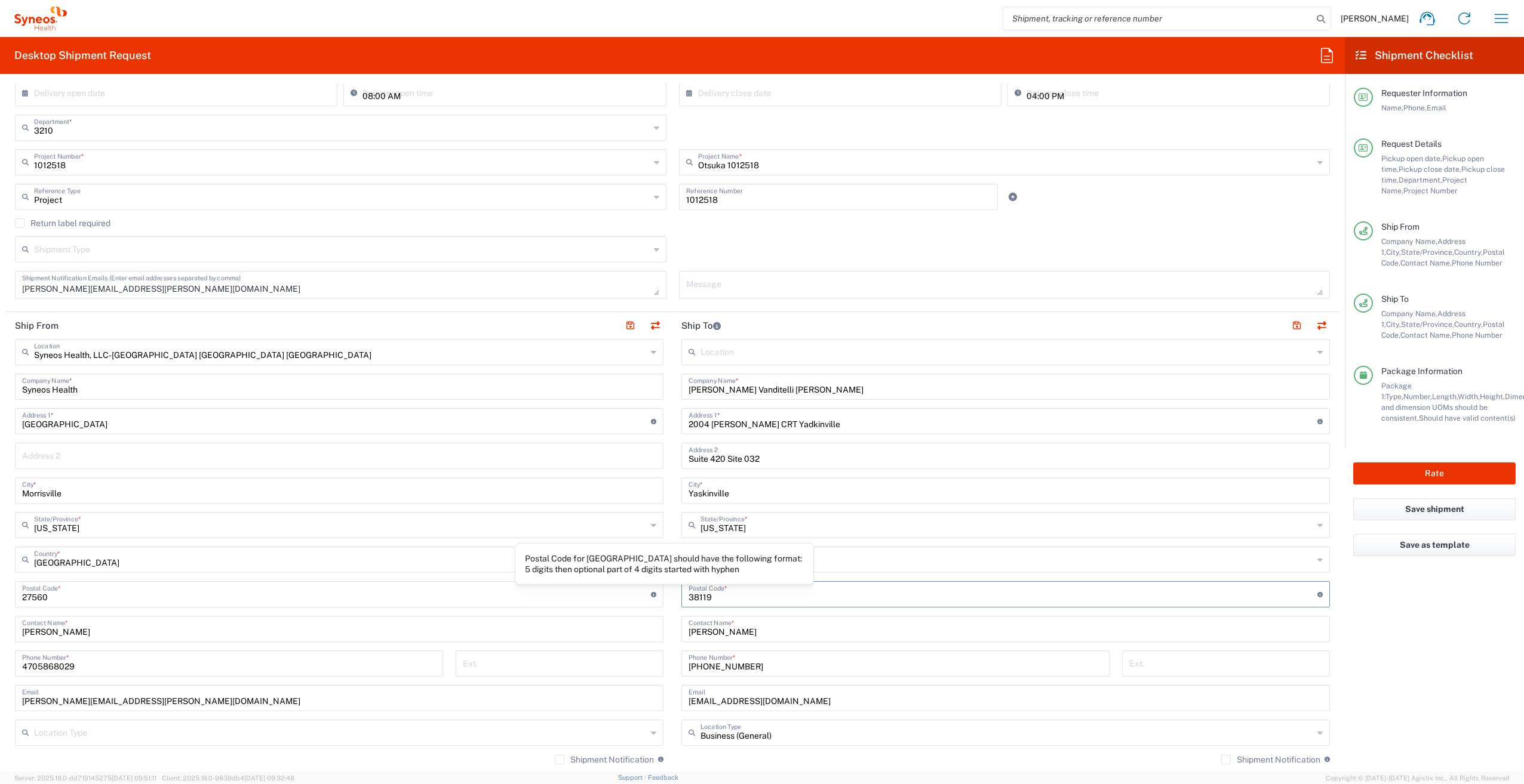
click at [638, 594] on div "Ship From Syneos Health, LLC-[GEOGRAPHIC_DATA] [GEOGRAPHIC_DATA] [GEOGRAPHIC_DA…" at bounding box center [672, 578] width 1333 height 533
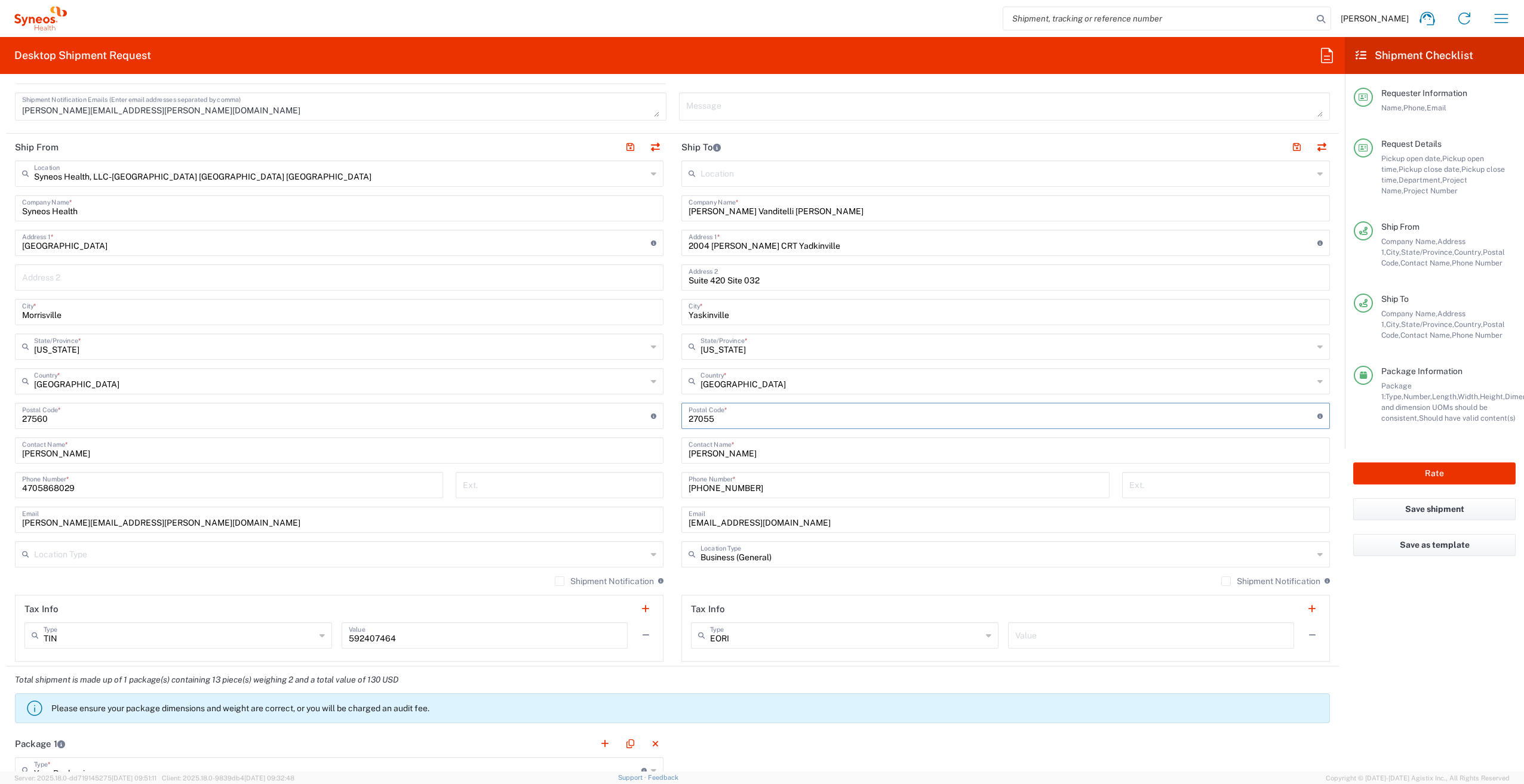
scroll to position [418, 0]
type input "27055"
drag, startPoint x: 758, startPoint y: 454, endPoint x: 668, endPoint y: 458, distance: 90.1
click at [673, 458] on main "Location [PERSON_NAME] LLC-[GEOGRAPHIC_DATA] [GEOGRAPHIC_DATA] [GEOGRAPHIC_DATA…" at bounding box center [1006, 410] width 666 height 501
type input "[PERSON_NAME]"
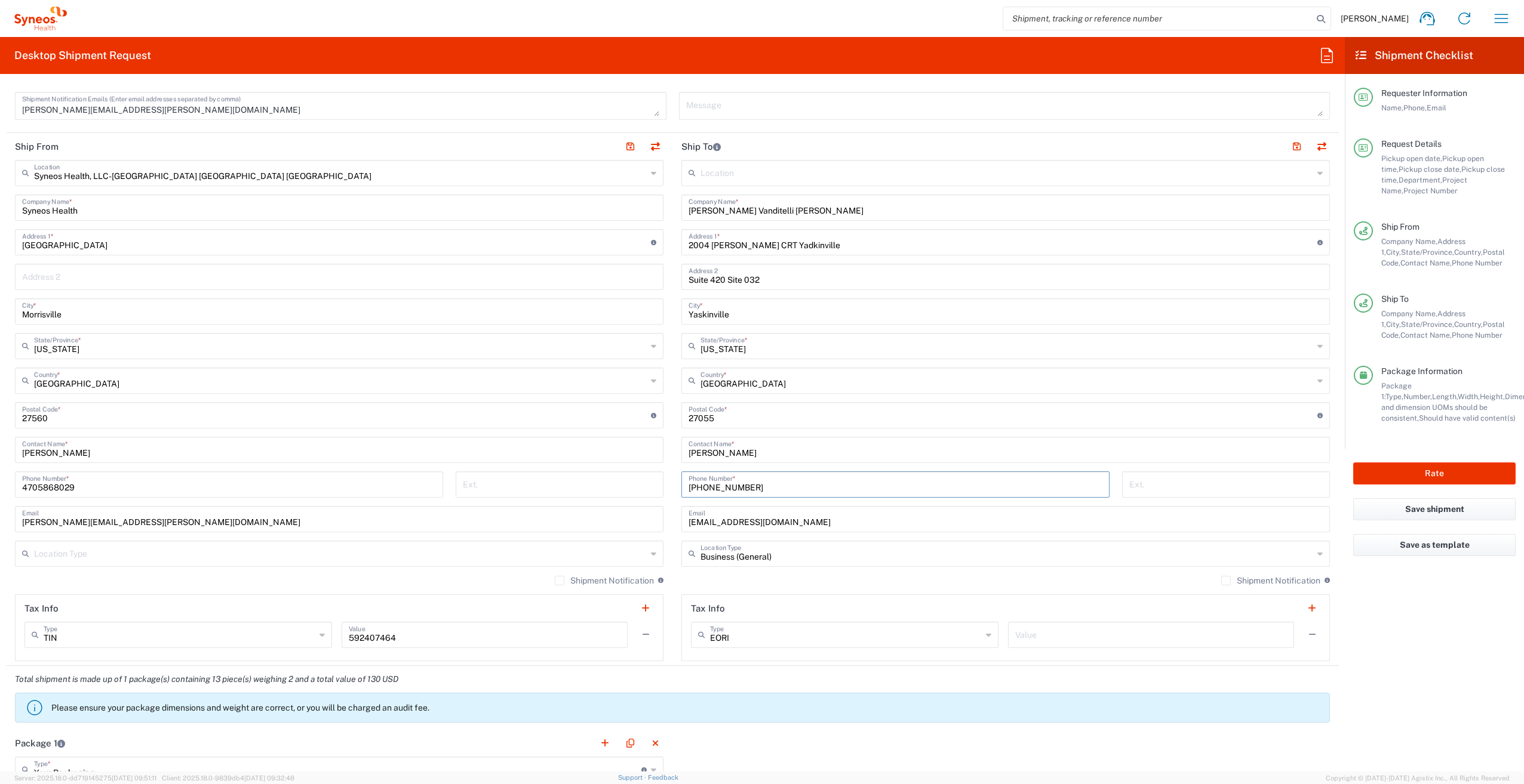
drag, startPoint x: 774, startPoint y: 488, endPoint x: 631, endPoint y: 489, distance: 143.0
click at [631, 489] on div "Ship From Syneos Health, LLC-[GEOGRAPHIC_DATA] [GEOGRAPHIC_DATA] [GEOGRAPHIC_DA…" at bounding box center [672, 399] width 1333 height 533
drag, startPoint x: 701, startPoint y: 487, endPoint x: 700, endPoint y: 509, distance: 22.0
click at [701, 487] on input "9844595172" at bounding box center [895, 484] width 414 height 20
click at [718, 488] on input "984-4595172" at bounding box center [895, 484] width 414 height 20
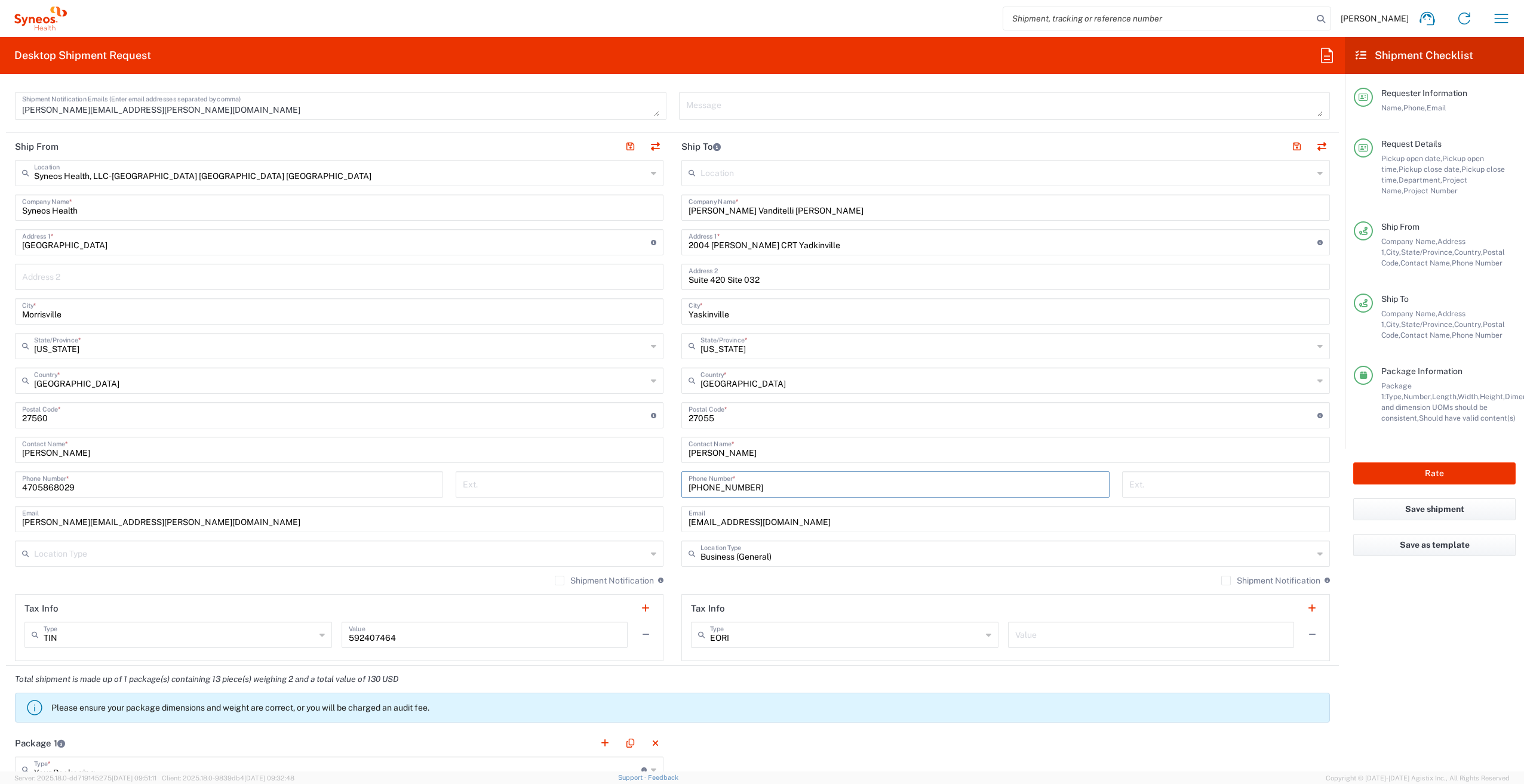
type input "[PHONE_NUMBER]"
drag, startPoint x: 807, startPoint y: 523, endPoint x: 662, endPoint y: 521, distance: 145.0
click at [662, 520] on div "Ship From Syneos Health, LLC-[GEOGRAPHIC_DATA] [GEOGRAPHIC_DATA] [GEOGRAPHIC_DA…" at bounding box center [672, 399] width 1333 height 533
click at [828, 562] on input "text" at bounding box center [1007, 552] width 613 height 20
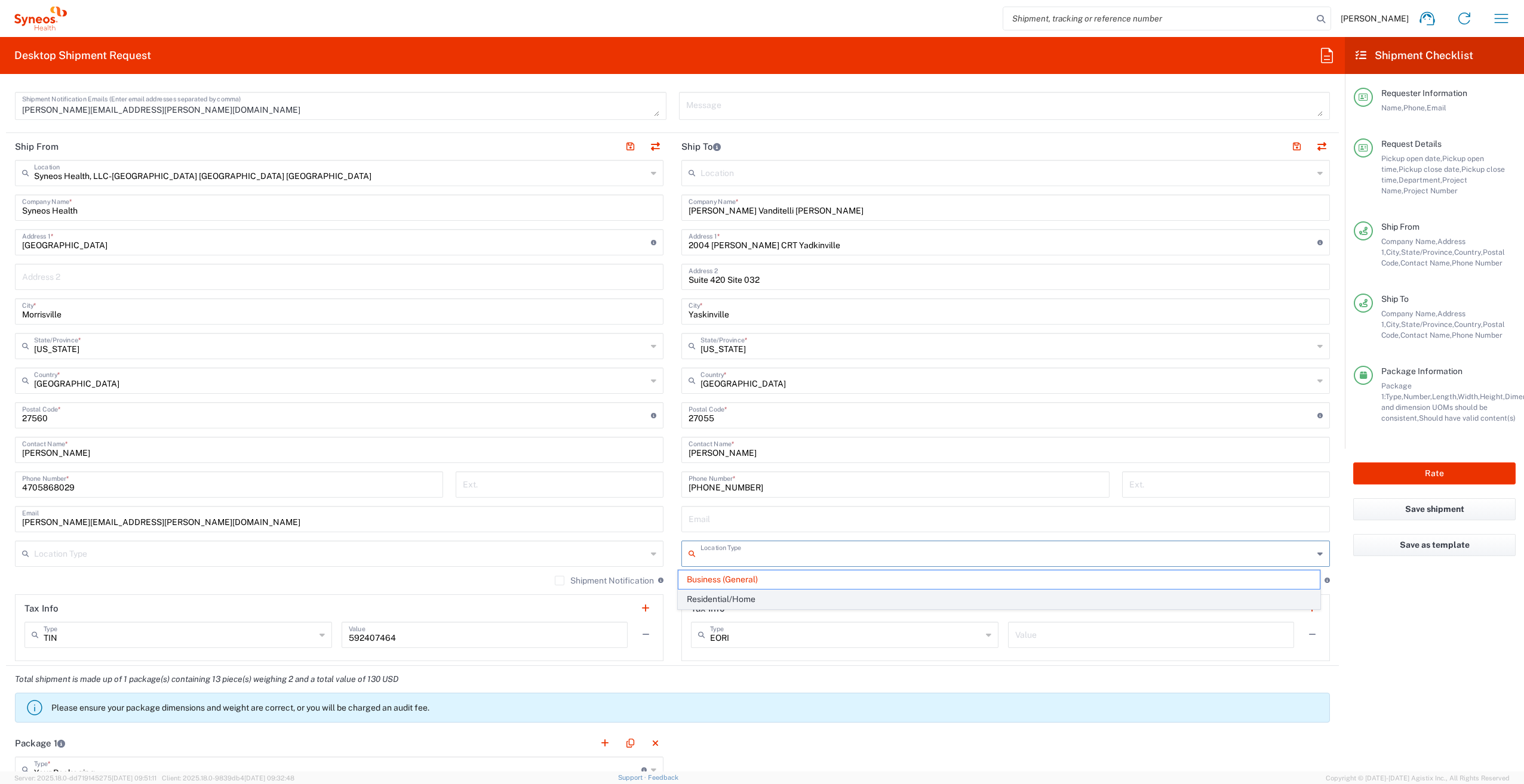
click at [799, 603] on span "Residential/Home" at bounding box center [999, 600] width 642 height 19
type input "Residential/Home"
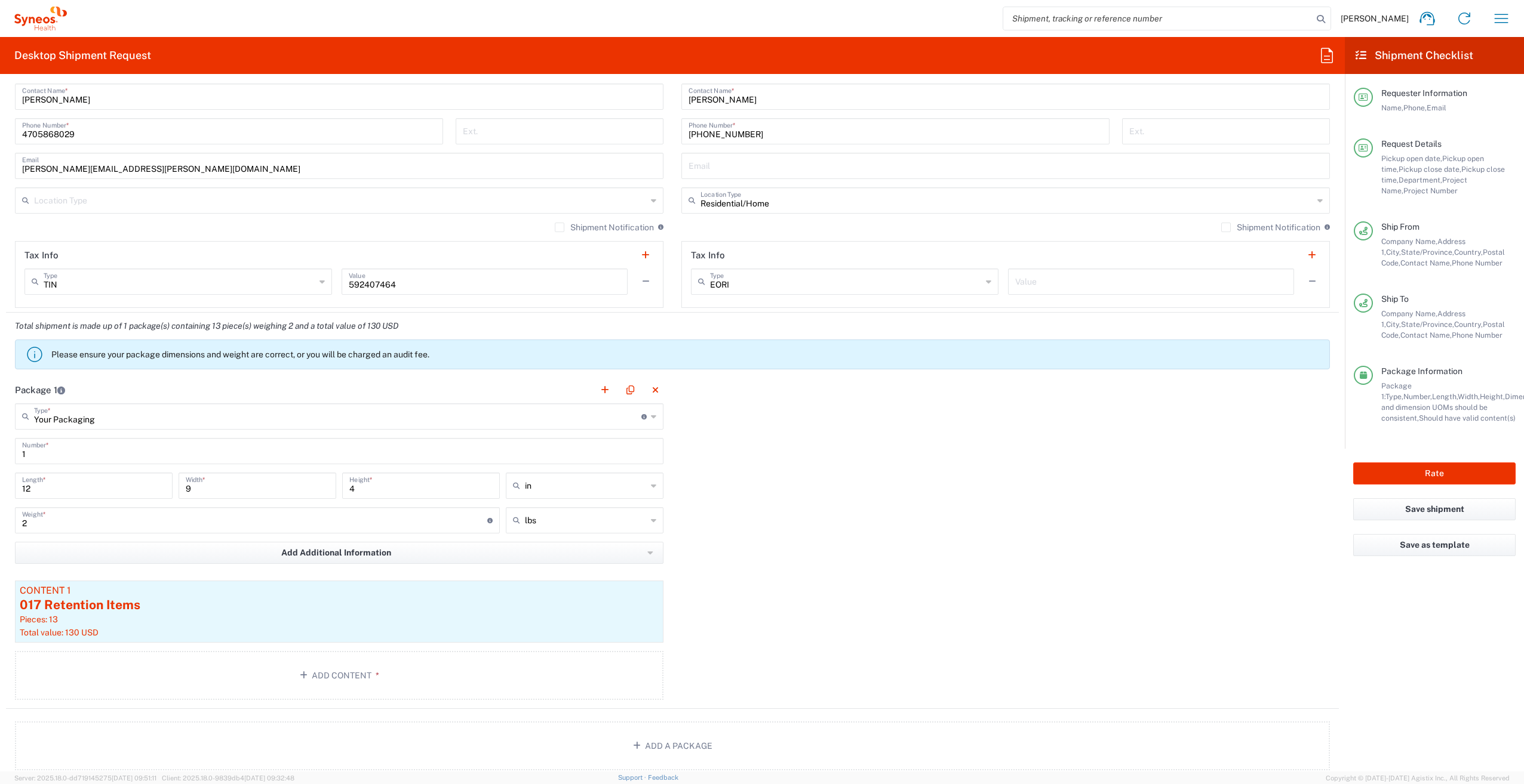
scroll to position [776, 0]
drag, startPoint x: 371, startPoint y: 483, endPoint x: 319, endPoint y: 485, distance: 52.0
click at [319, 485] on div "12 Length * 9 Width * 4 Height * in in cm ft" at bounding box center [339, 485] width 654 height 34
type input "9"
drag, startPoint x: 69, startPoint y: 516, endPoint x: 1, endPoint y: 518, distance: 68.0
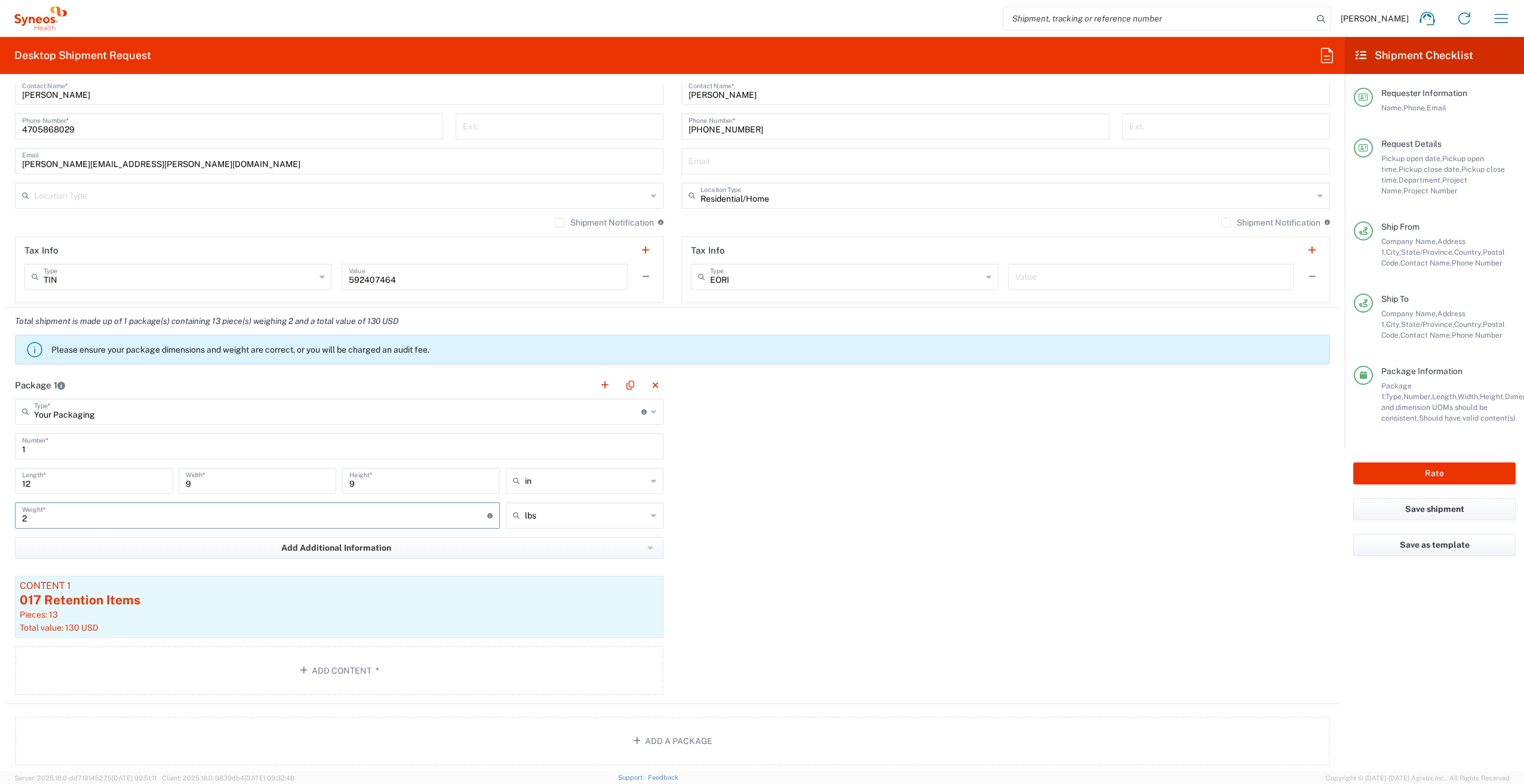
click at [1, 518] on form "Requester Information [PERSON_NAME] Name * [PHONE_NUMBER] Phone * [PERSON_NAME]…" at bounding box center [672, 428] width 1344 height 688
type input "4"
click at [333, 609] on div "017 Retention Items" at bounding box center [339, 600] width 639 height 18
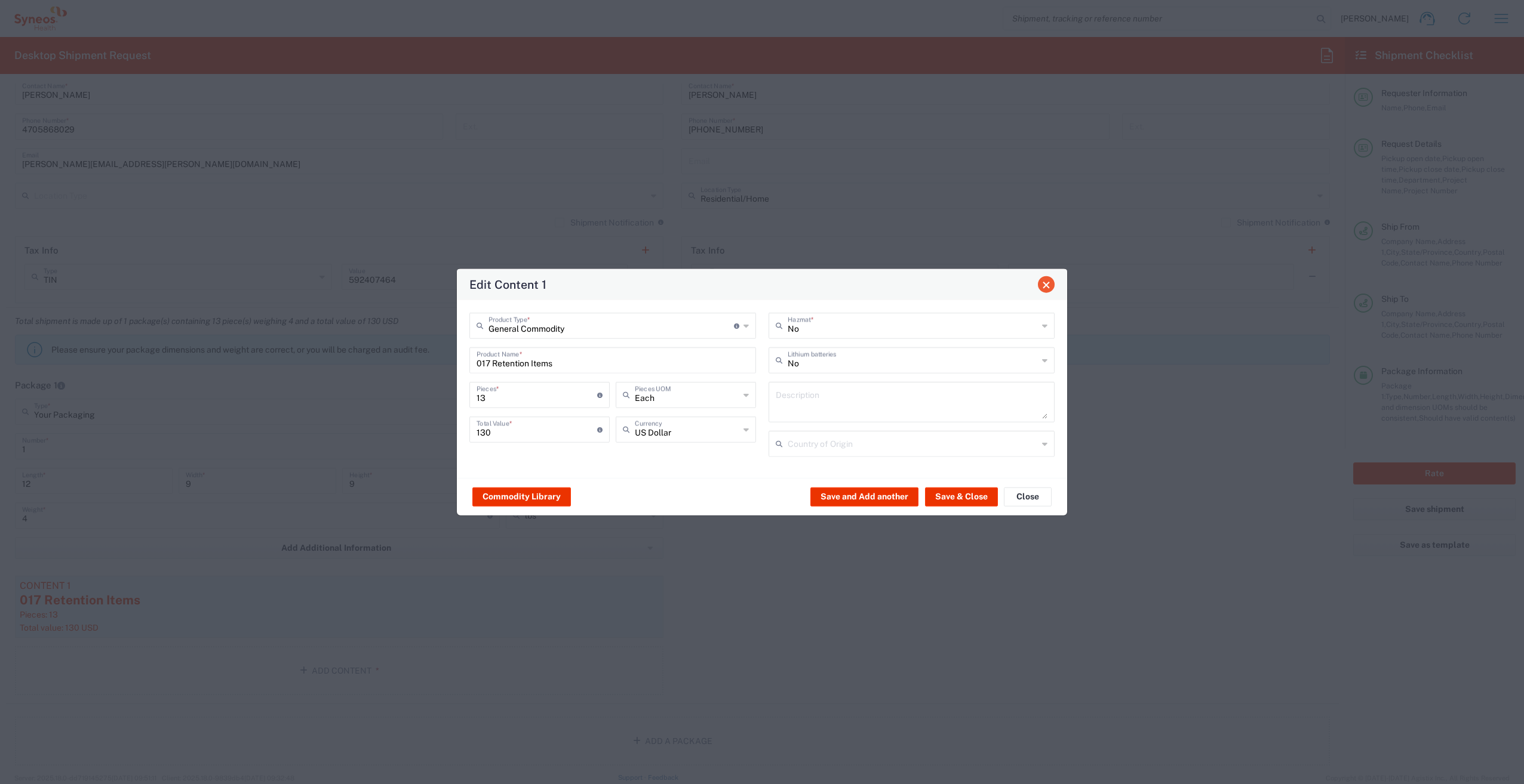
click at [1045, 289] on span "Close" at bounding box center [1046, 285] width 8 height 8
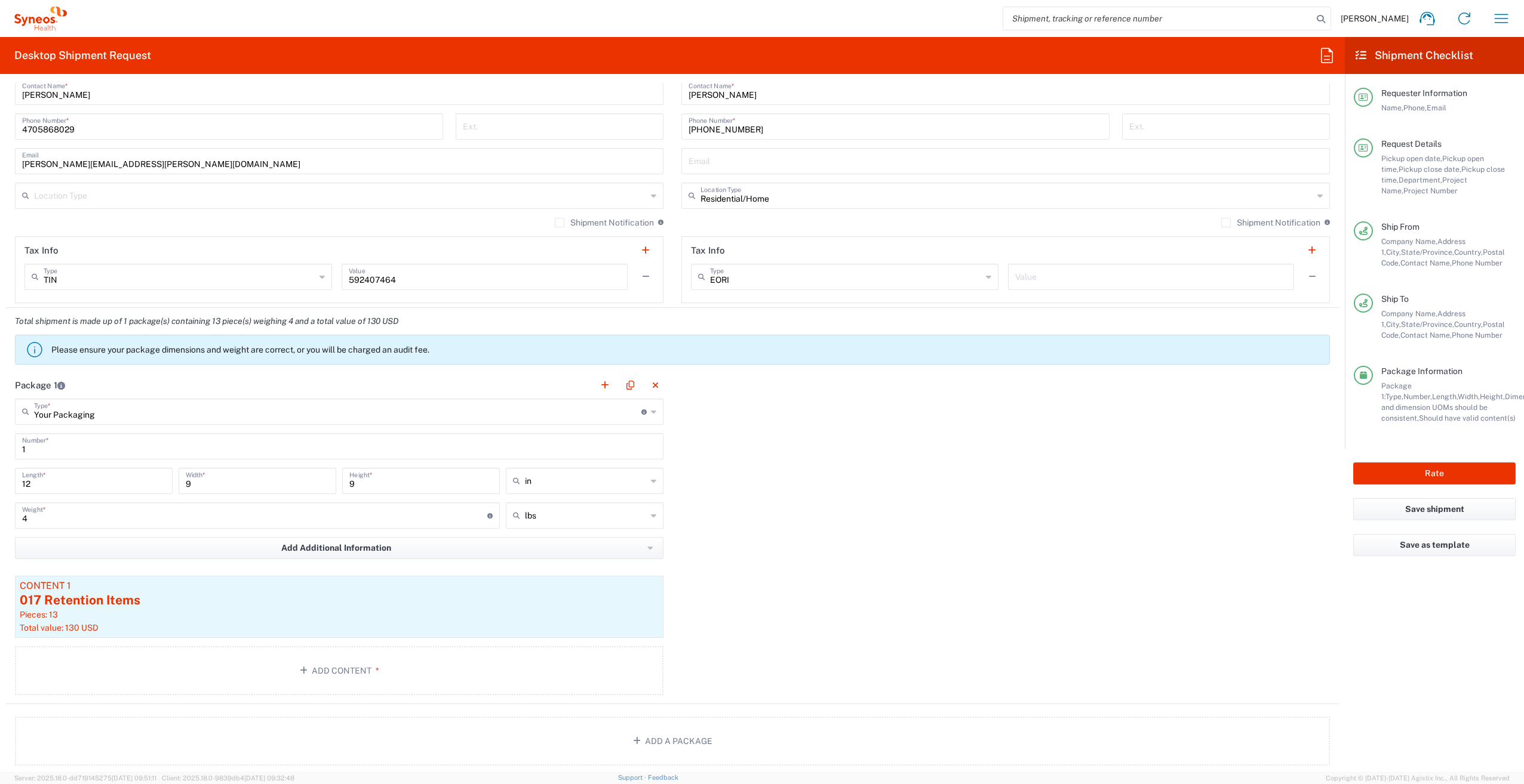
click at [862, 578] on div "Package 1 Your Packaging Type * Material used to package goods Your Packaging E…" at bounding box center [672, 538] width 1333 height 333
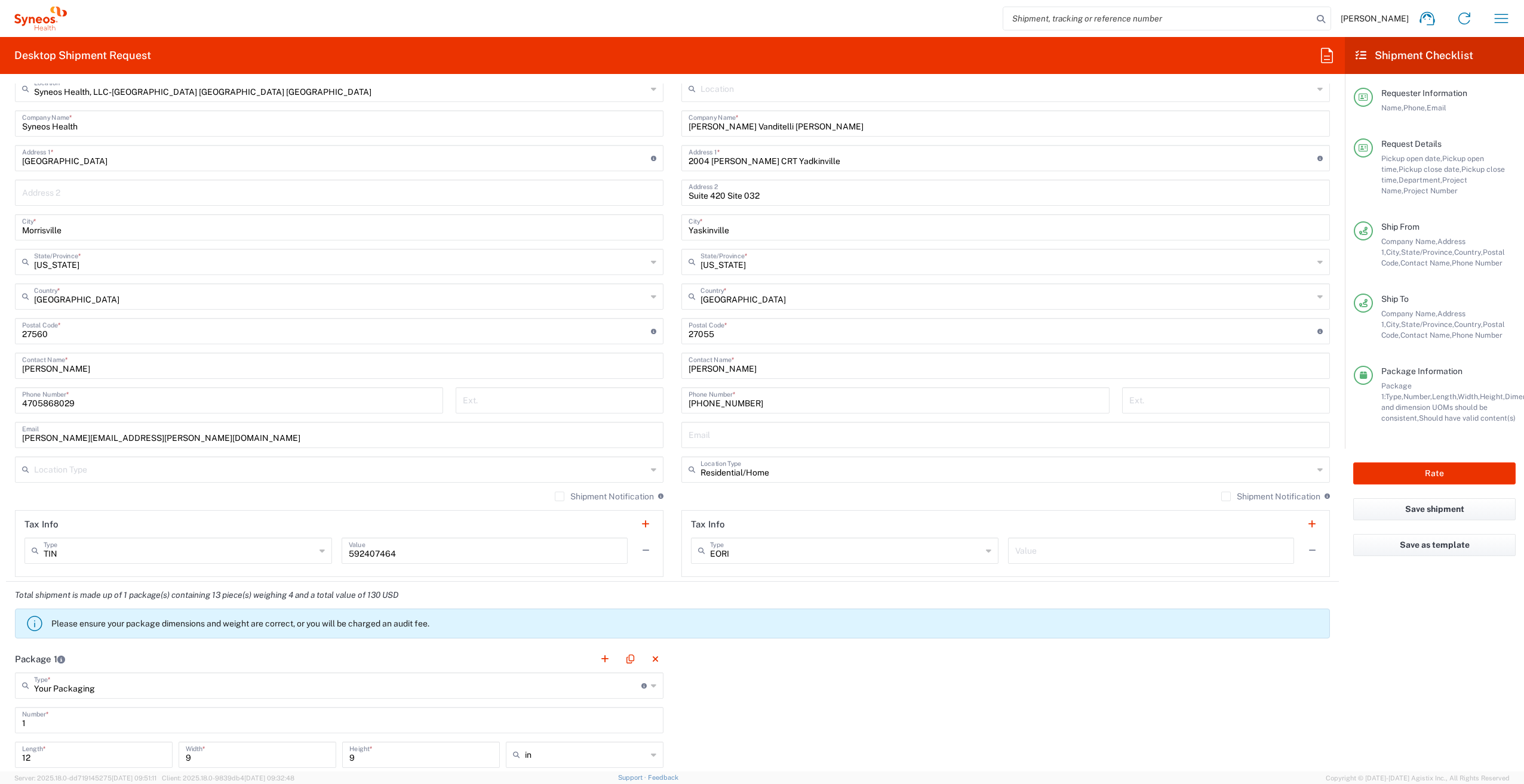
scroll to position [358, 0]
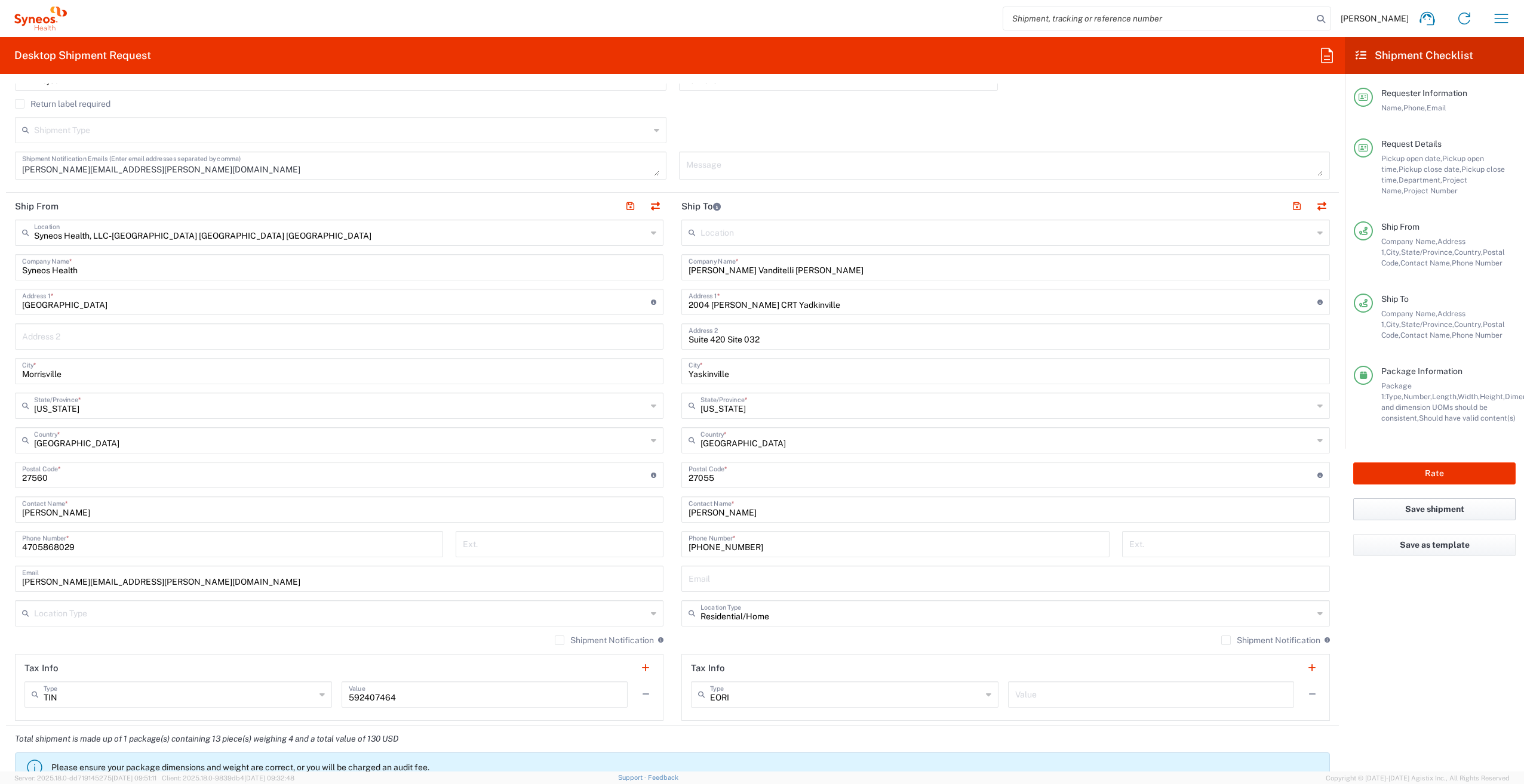
click at [1433, 511] on button "Save shipment" at bounding box center [1434, 510] width 163 height 22
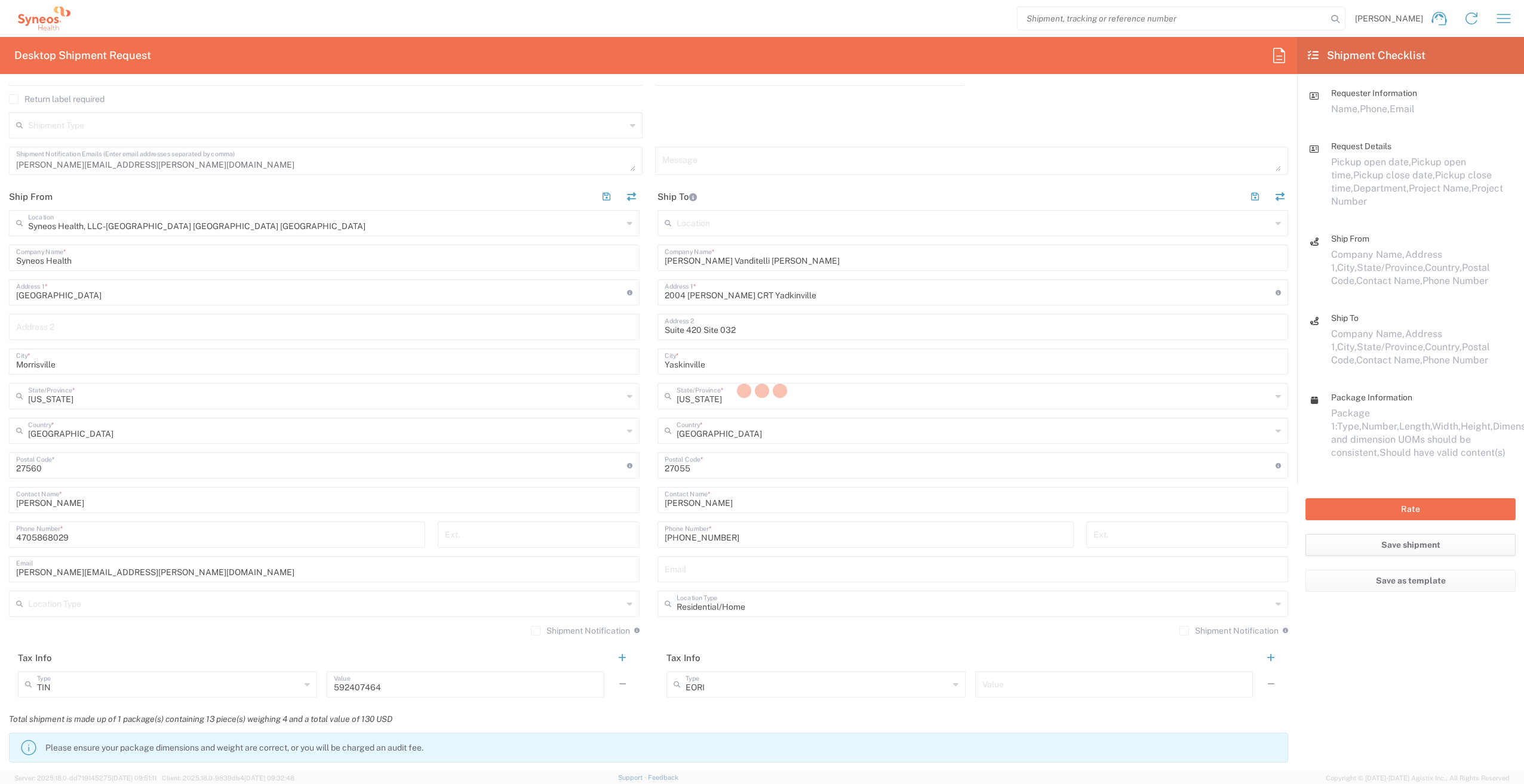
type input "1012518"
